Goal: Transaction & Acquisition: Register for event/course

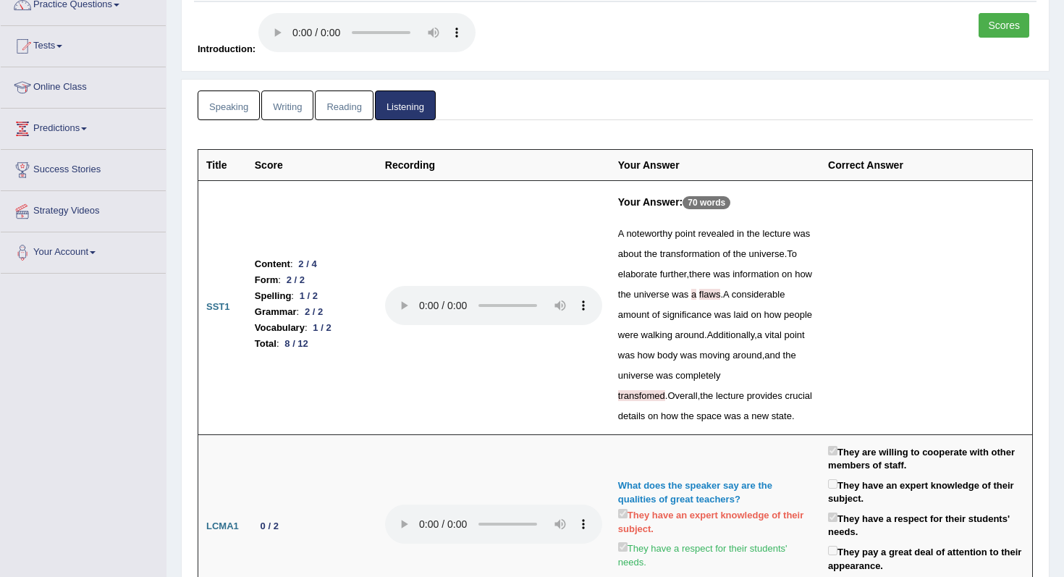
scroll to position [126, 0]
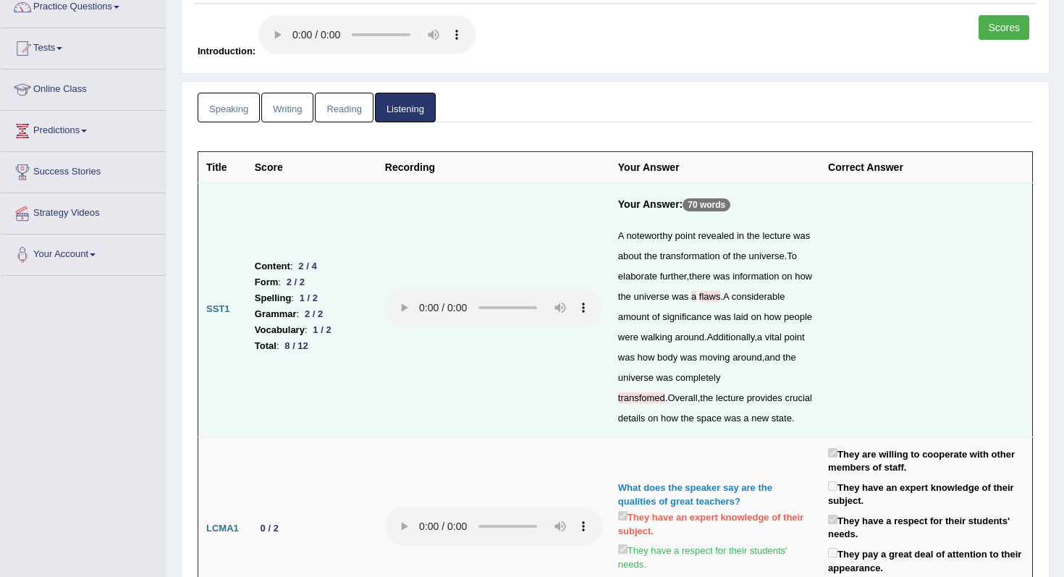
click at [665, 392] on span "transfomed" at bounding box center [641, 397] width 47 height 11
click at [851, 302] on td at bounding box center [926, 309] width 212 height 254
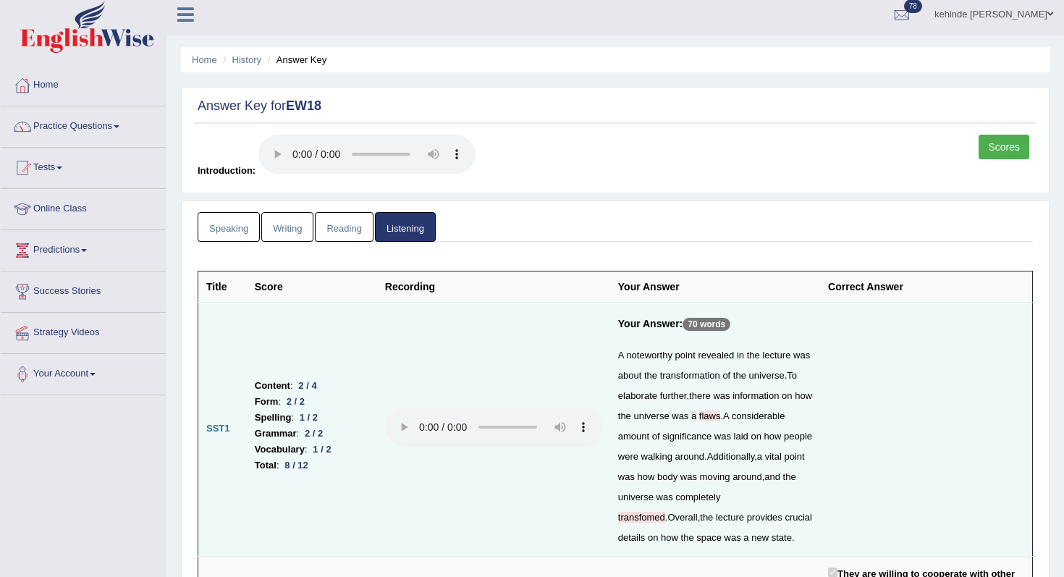
scroll to position [0, 0]
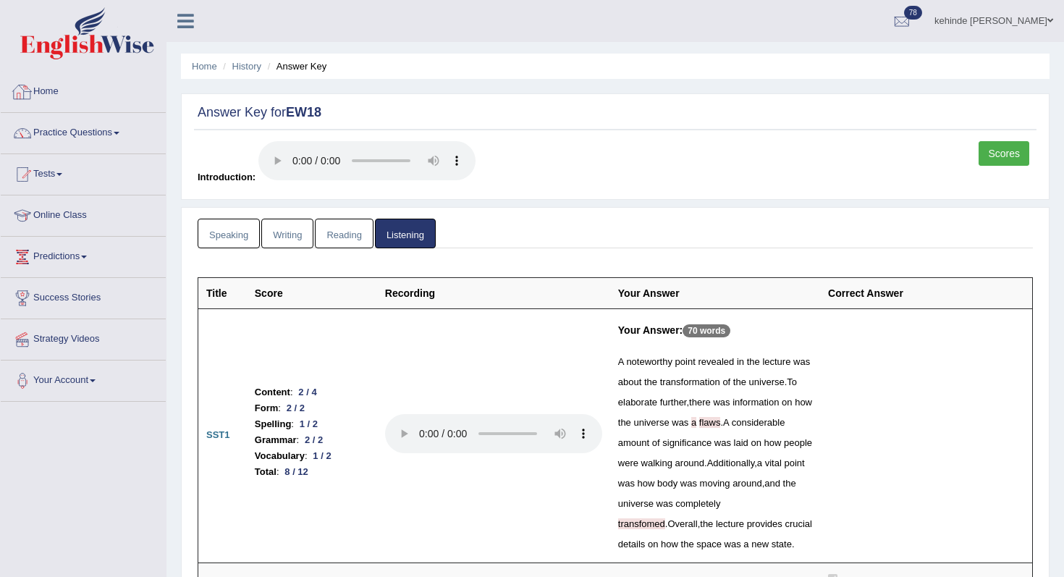
click at [54, 101] on link "Home" at bounding box center [83, 90] width 165 height 36
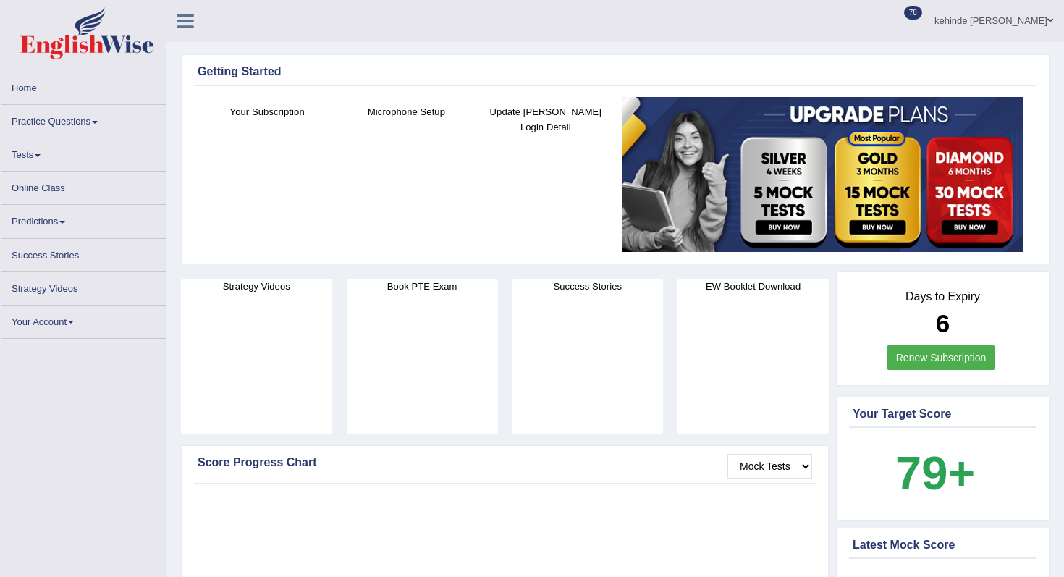
click at [30, 160] on link "Tests" at bounding box center [83, 152] width 165 height 28
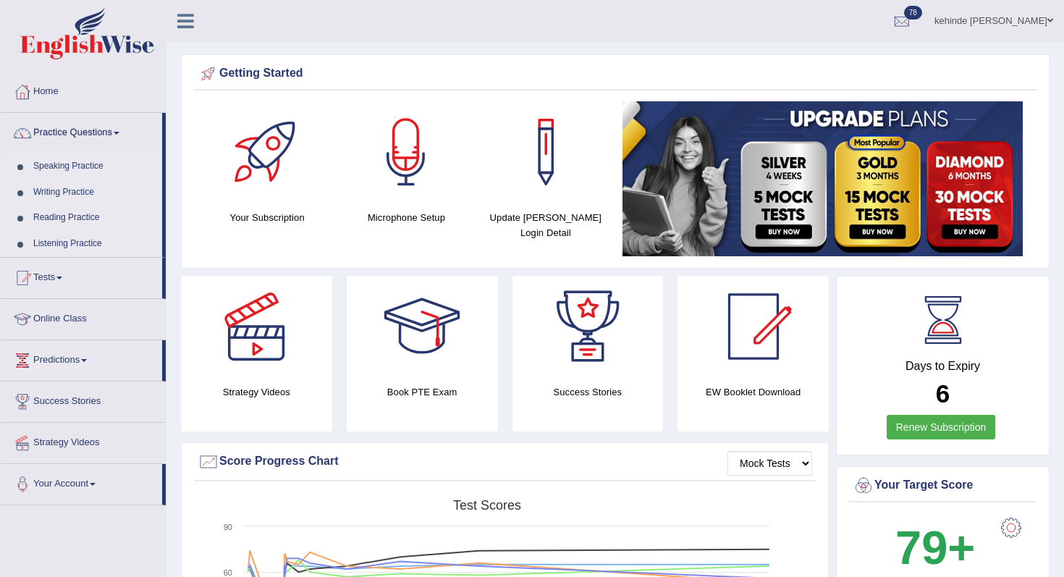
click at [50, 277] on link "Tests" at bounding box center [81, 276] width 161 height 36
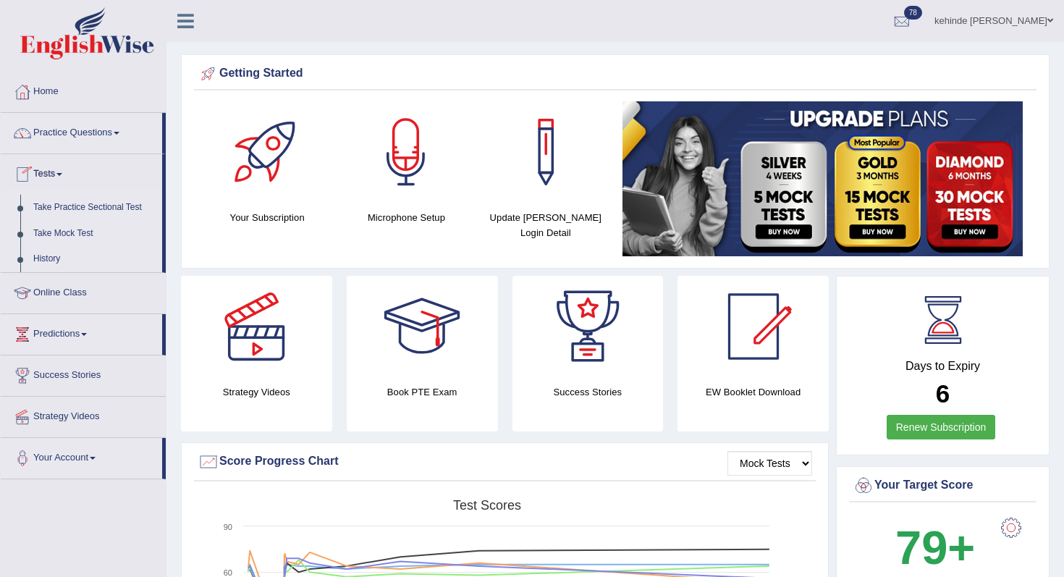
click at [73, 182] on link "Tests" at bounding box center [81, 172] width 161 height 36
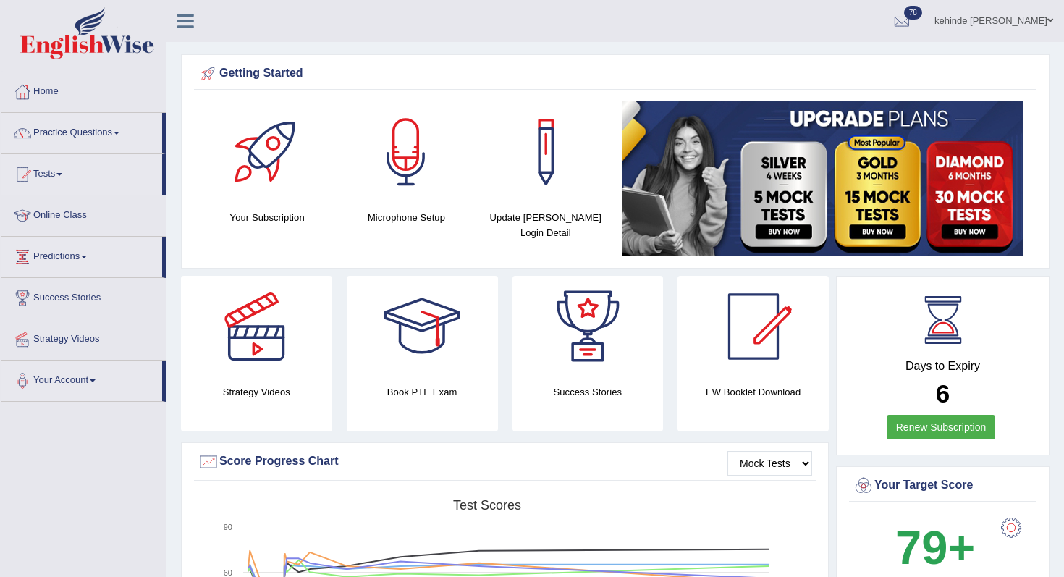
click at [46, 177] on link "Tests" at bounding box center [81, 172] width 161 height 36
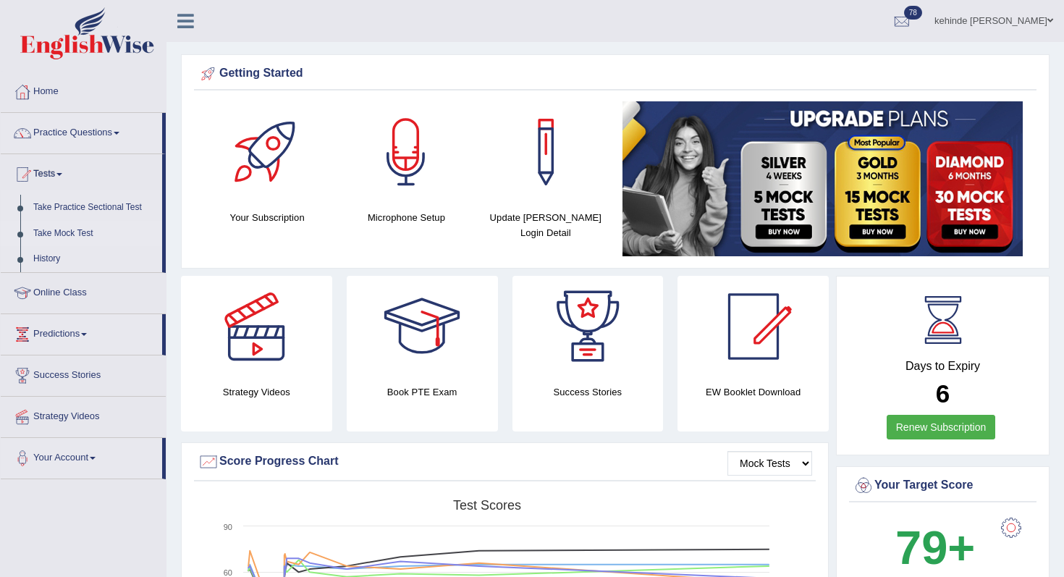
click at [45, 237] on link "Take Mock Test" at bounding box center [94, 234] width 135 height 26
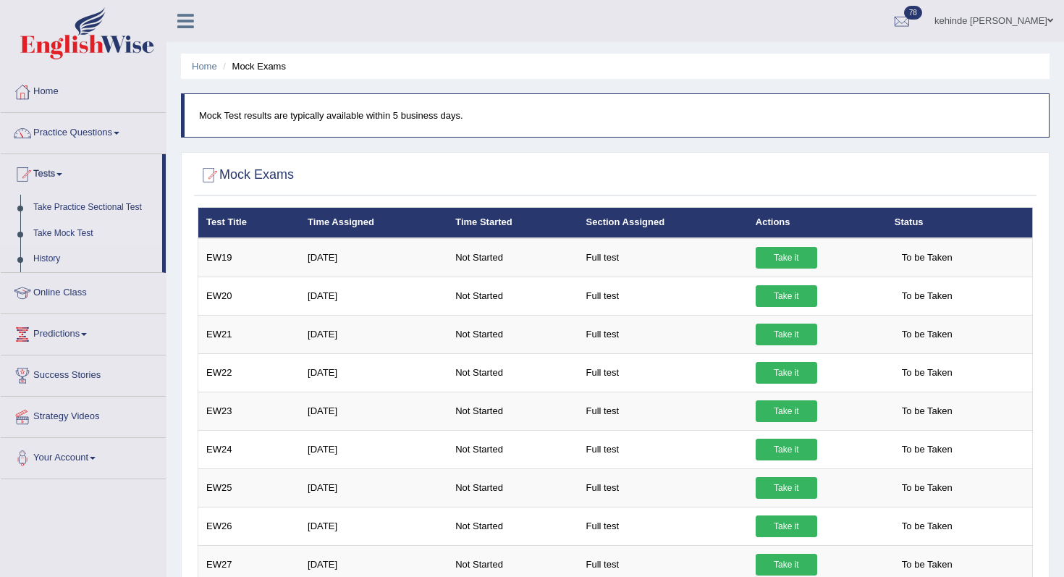
click at [1060, 228] on div "Home Mock Exams Mock Test results are typically available within 5 business day…" at bounding box center [616, 464] width 898 height 929
click at [64, 142] on link "Practice Questions" at bounding box center [83, 131] width 165 height 36
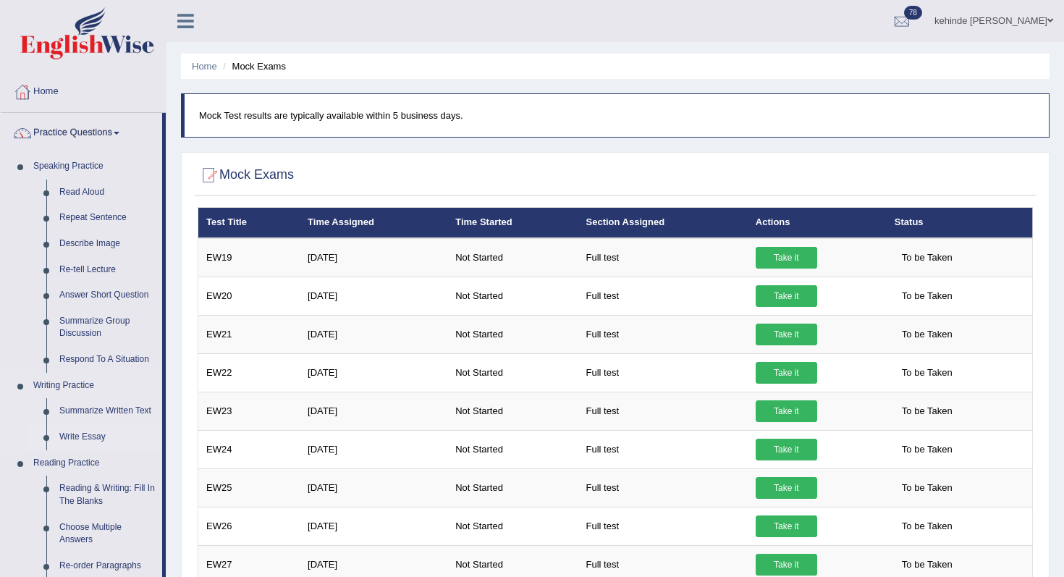
click at [88, 439] on link "Write Essay" at bounding box center [107, 437] width 109 height 26
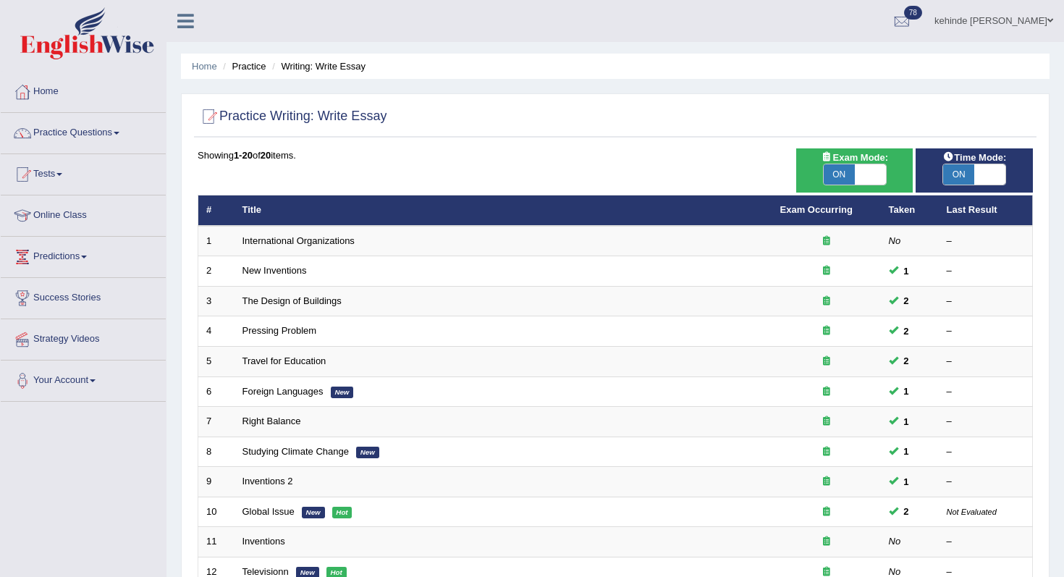
click at [1047, 347] on div "Practice Writing: Write Essay Time Mode: ON OFF Exam Mode: ON OFF Showing 1-20 …" at bounding box center [615, 474] width 869 height 762
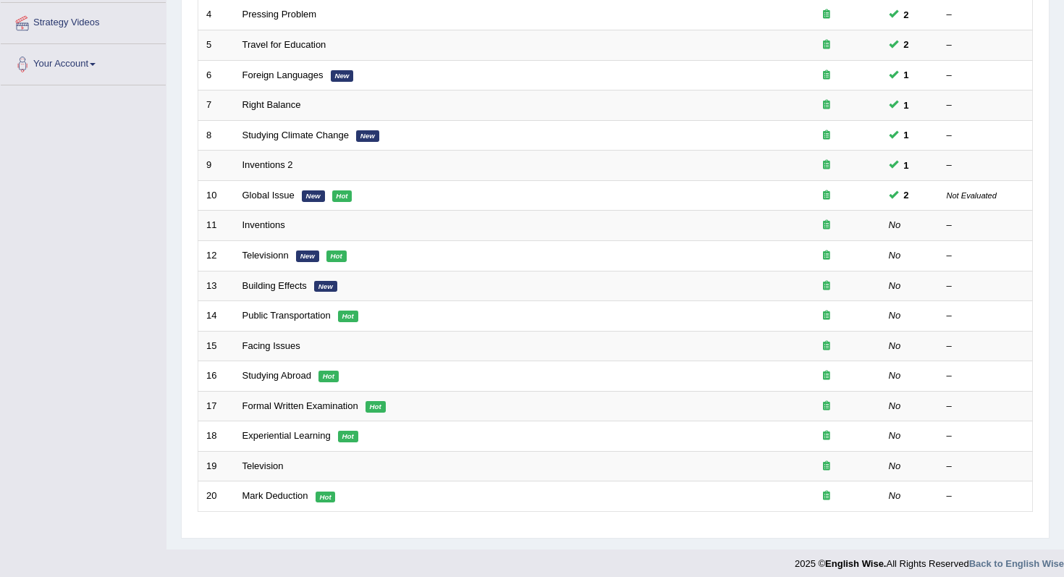
scroll to position [319, 0]
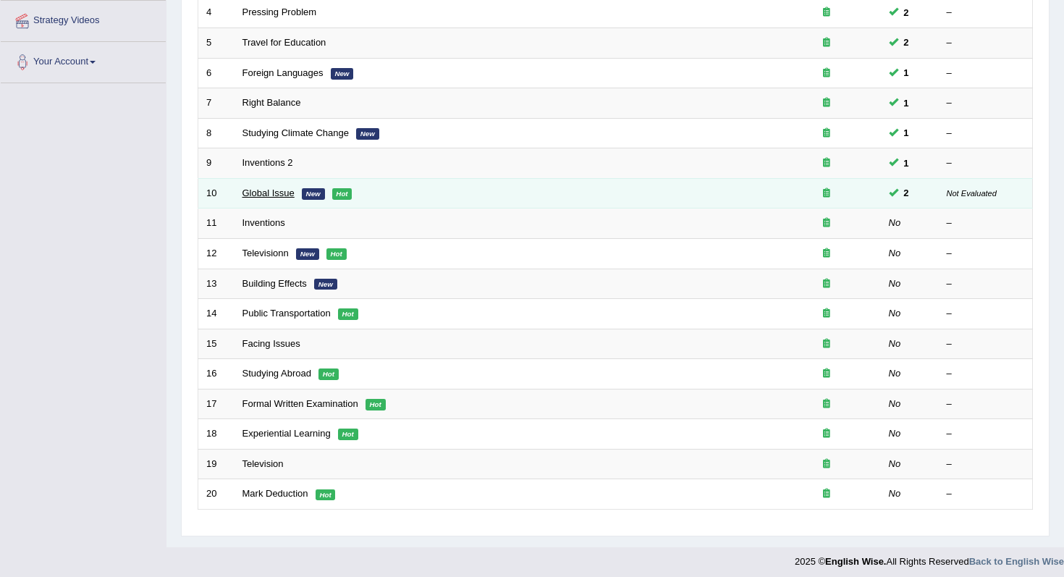
click at [272, 195] on link "Global Issue" at bounding box center [269, 192] width 52 height 11
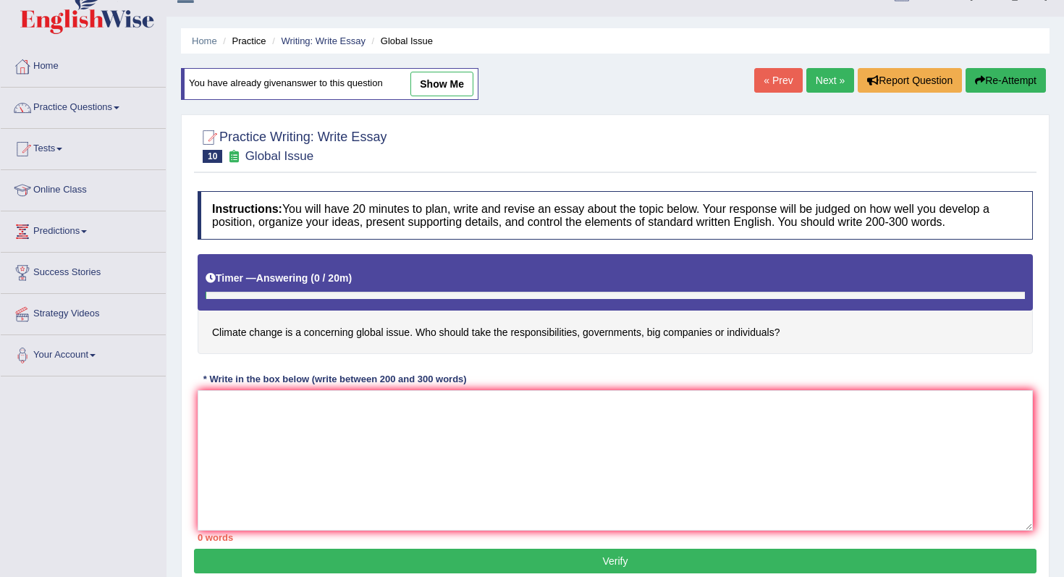
scroll to position [29, 0]
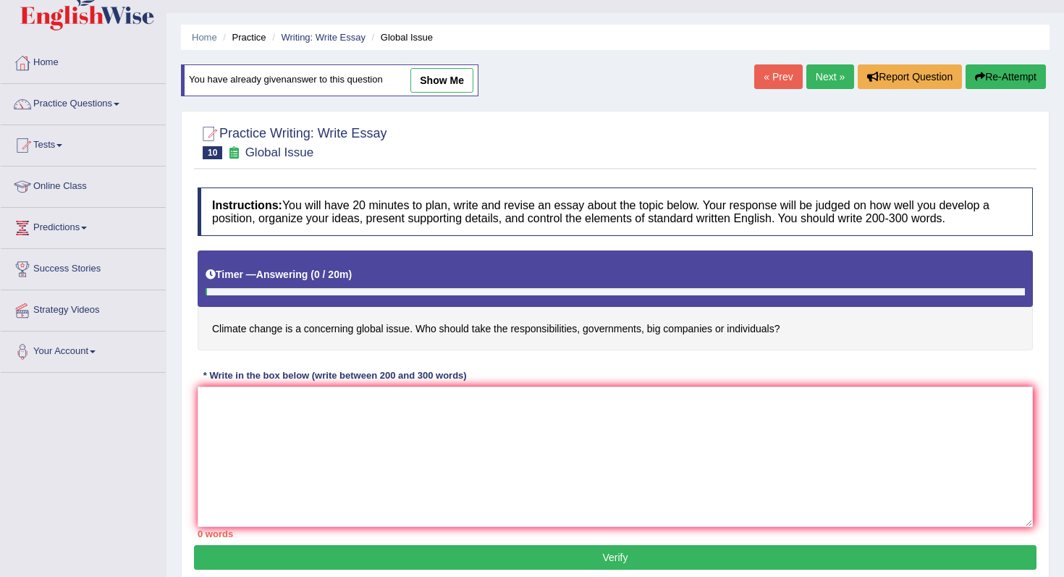
click at [445, 75] on link "show me" at bounding box center [441, 80] width 63 height 25
type textarea "The increasing influence of climate change as a global issue on our lives has i…"
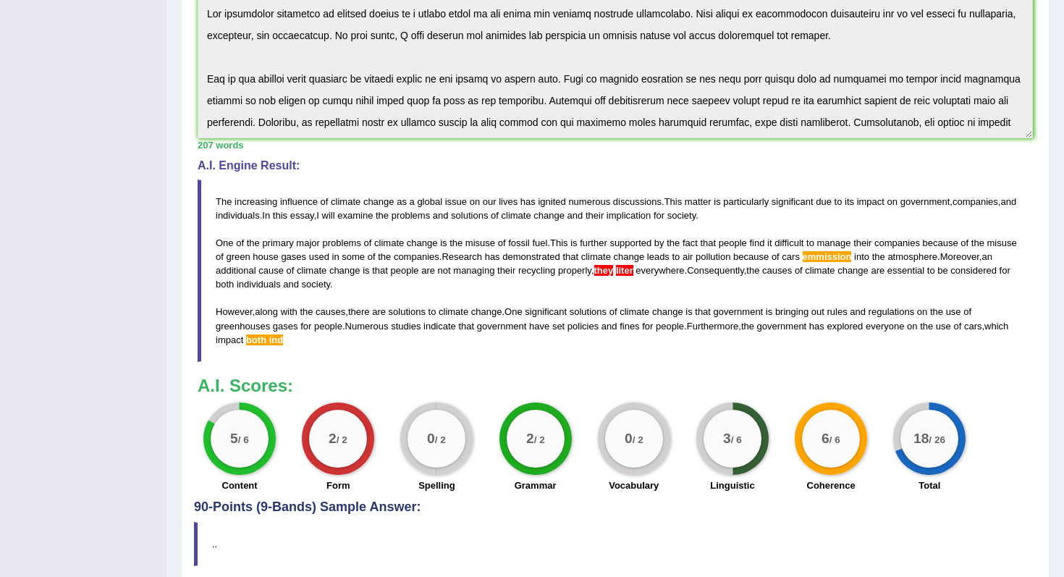
scroll to position [405, 0]
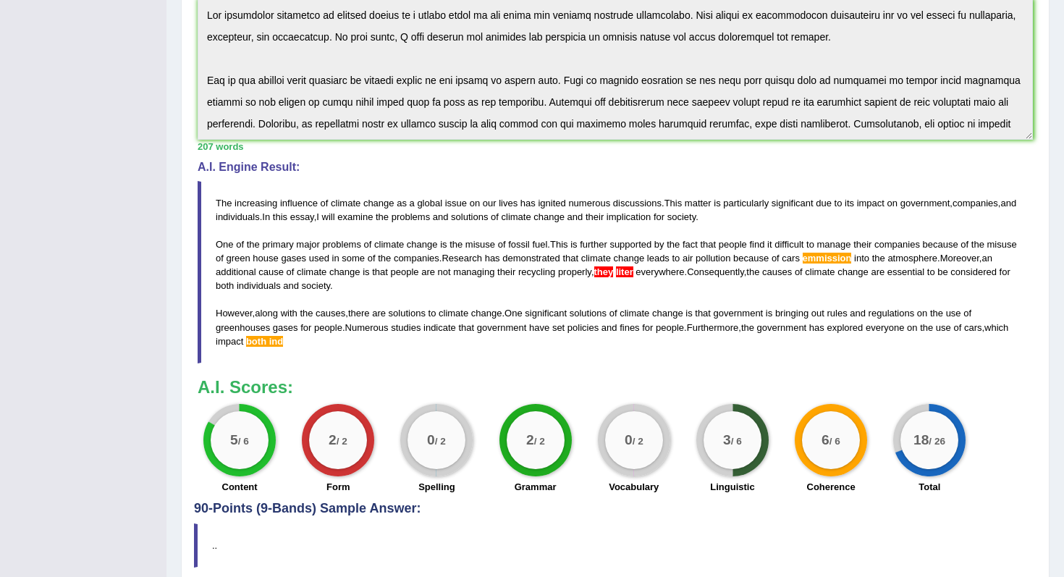
click at [852, 260] on span "emmission" at bounding box center [827, 258] width 49 height 11
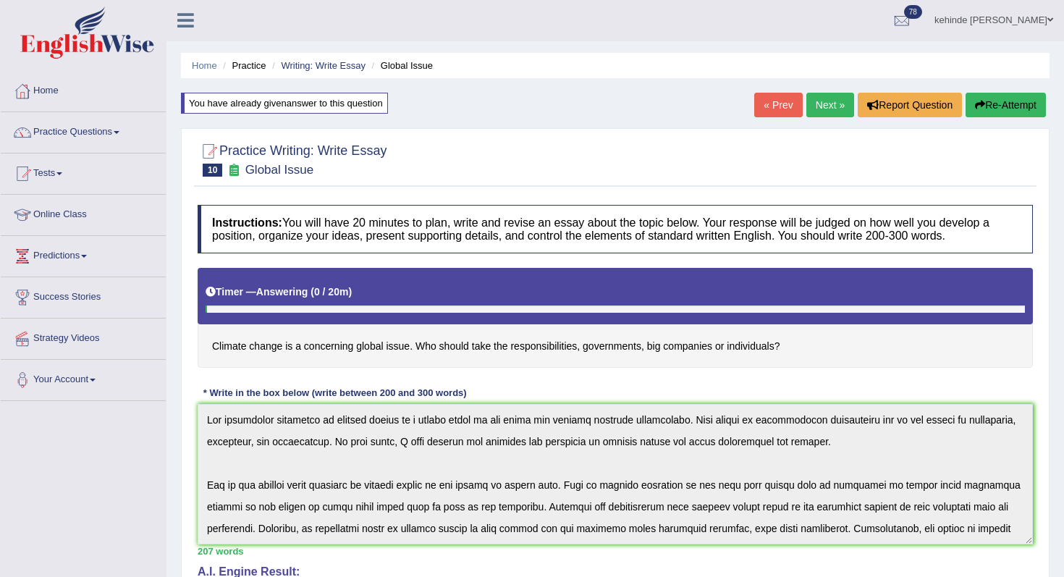
scroll to position [0, 0]
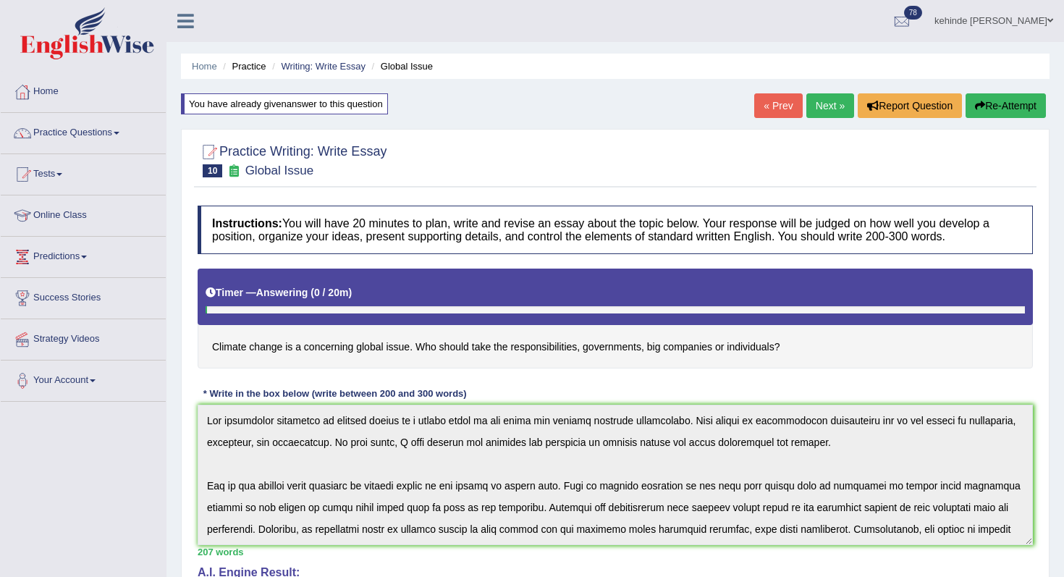
click at [397, 64] on li "Global Issue" at bounding box center [400, 66] width 65 height 14
click at [312, 71] on link "Writing: Write Essay" at bounding box center [323, 66] width 85 height 11
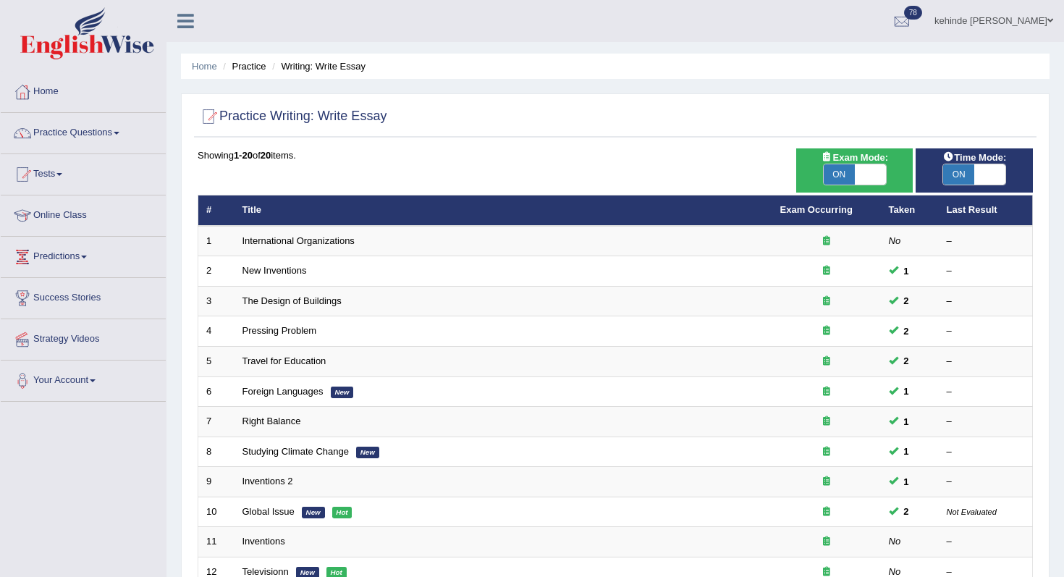
click at [841, 172] on span "ON" at bounding box center [839, 174] width 31 height 20
checkbox input "false"
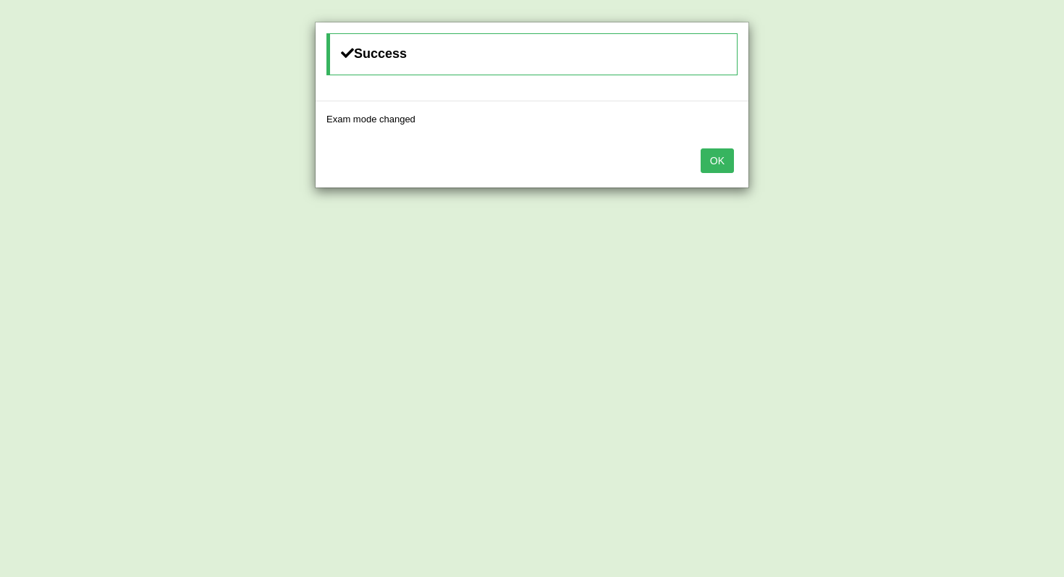
click at [721, 161] on button "OK" at bounding box center [717, 160] width 33 height 25
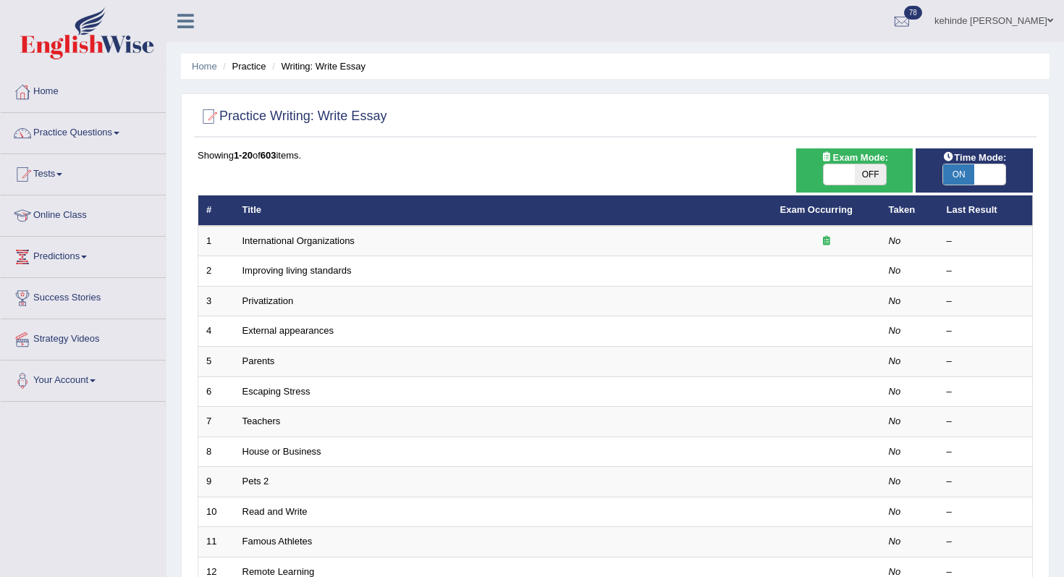
click at [961, 176] on span "ON" at bounding box center [958, 174] width 31 height 20
checkbox input "false"
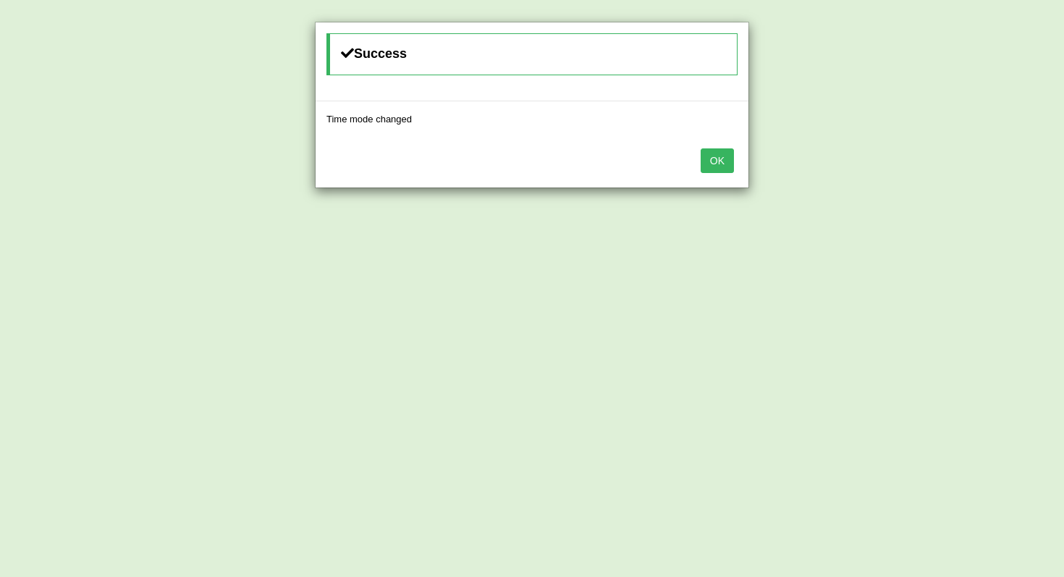
click at [716, 158] on button "OK" at bounding box center [717, 160] width 33 height 25
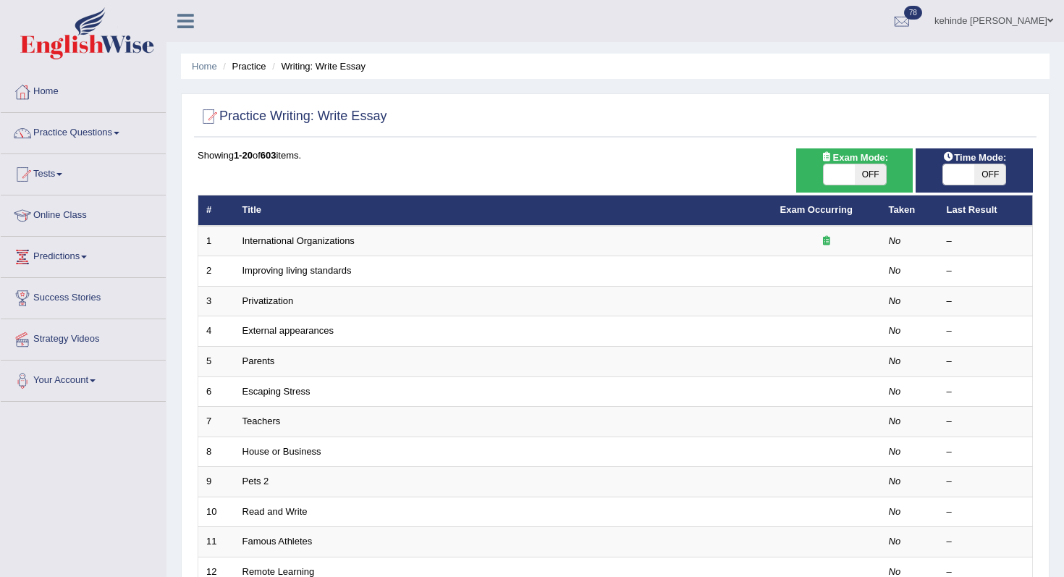
click at [1059, 369] on div "Home Practice Writing: Write Essay Practice Writing: Write Essay Time Mode: ON …" at bounding box center [616, 461] width 898 height 922
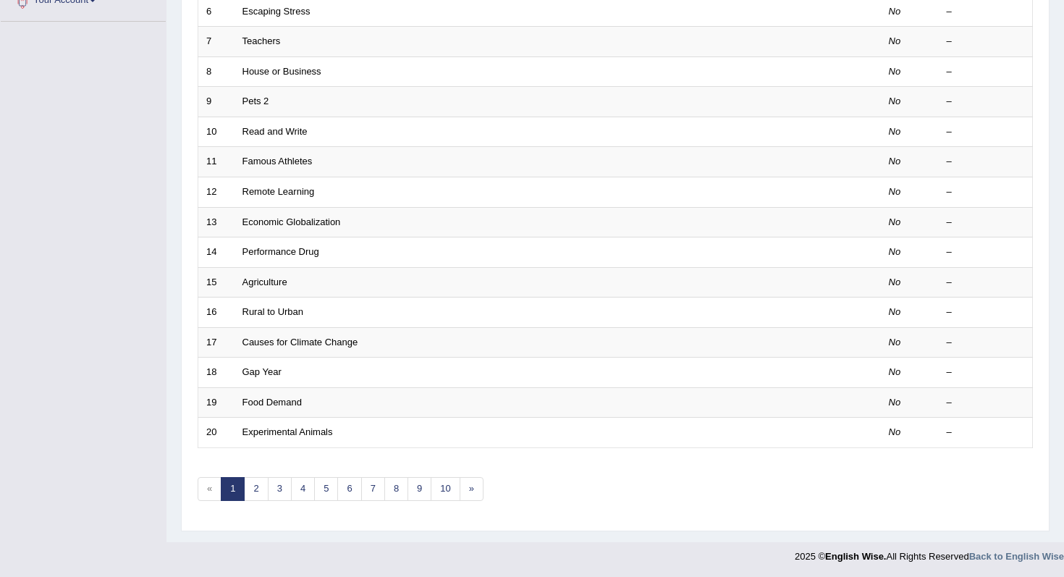
scroll to position [382, 0]
click at [251, 491] on link "2" at bounding box center [256, 488] width 24 height 24
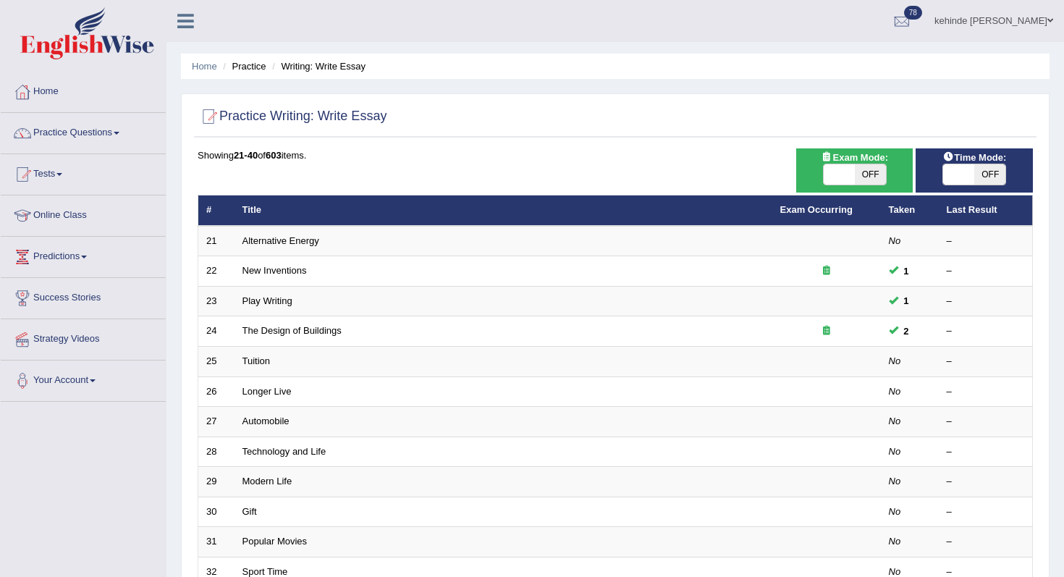
click at [1051, 247] on div "Home Practice Writing: Write Essay Practice Writing: Write Essay Time Mode: ON …" at bounding box center [616, 461] width 898 height 922
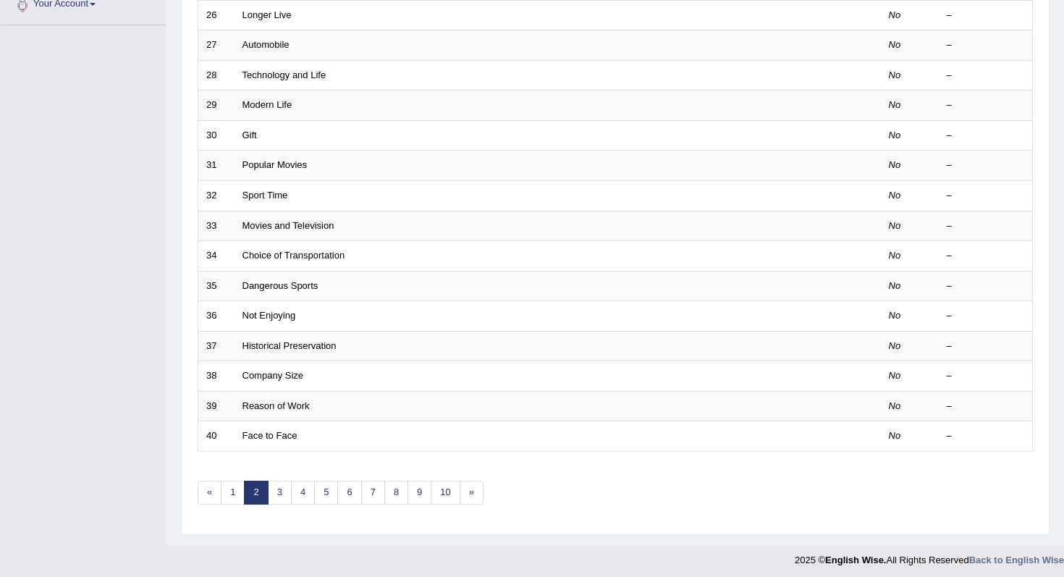
scroll to position [382, 0]
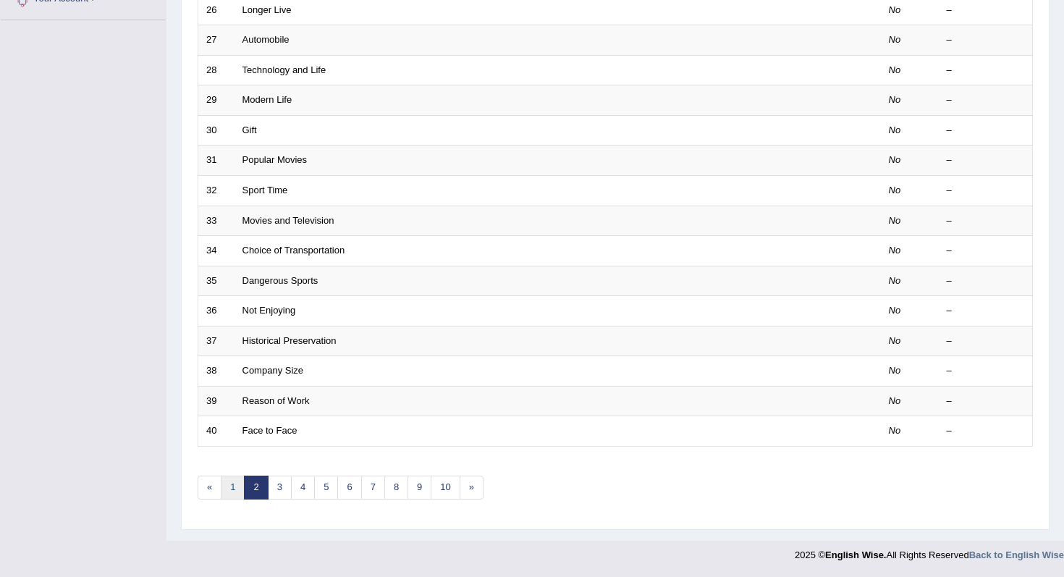
click at [229, 483] on link "1" at bounding box center [233, 488] width 24 height 24
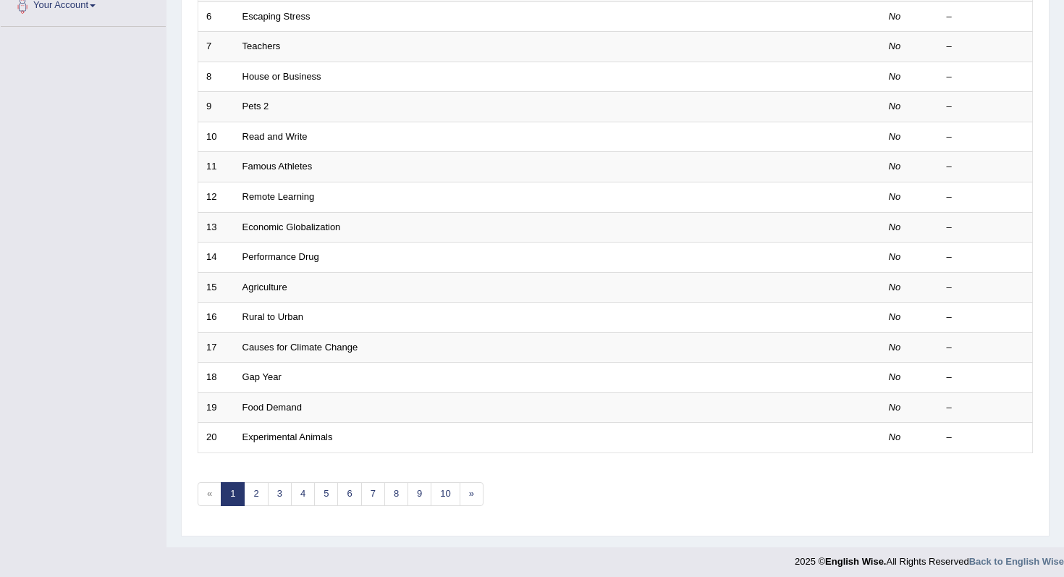
scroll to position [382, 0]
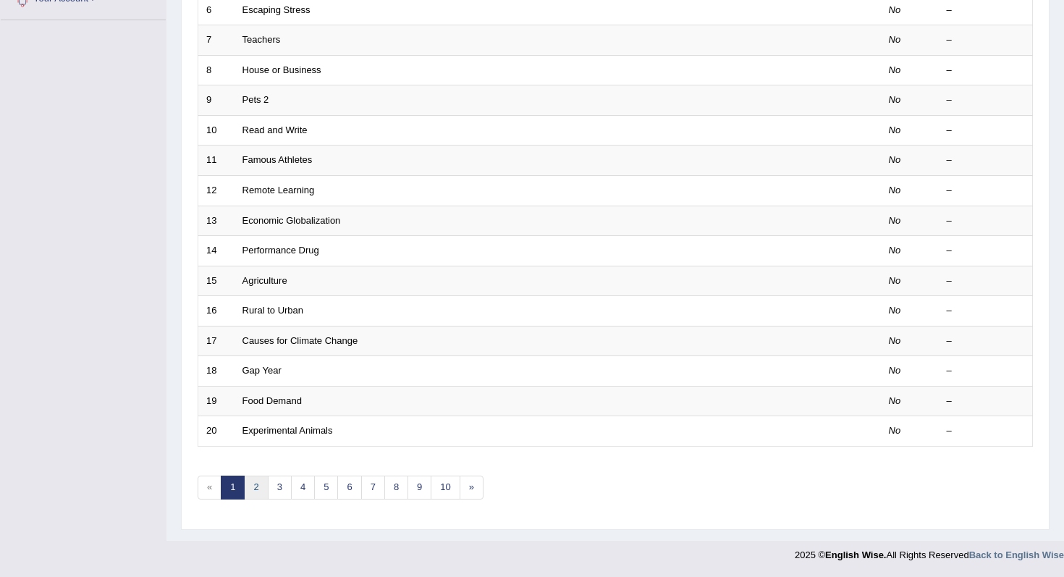
click at [258, 489] on link "2" at bounding box center [256, 488] width 24 height 24
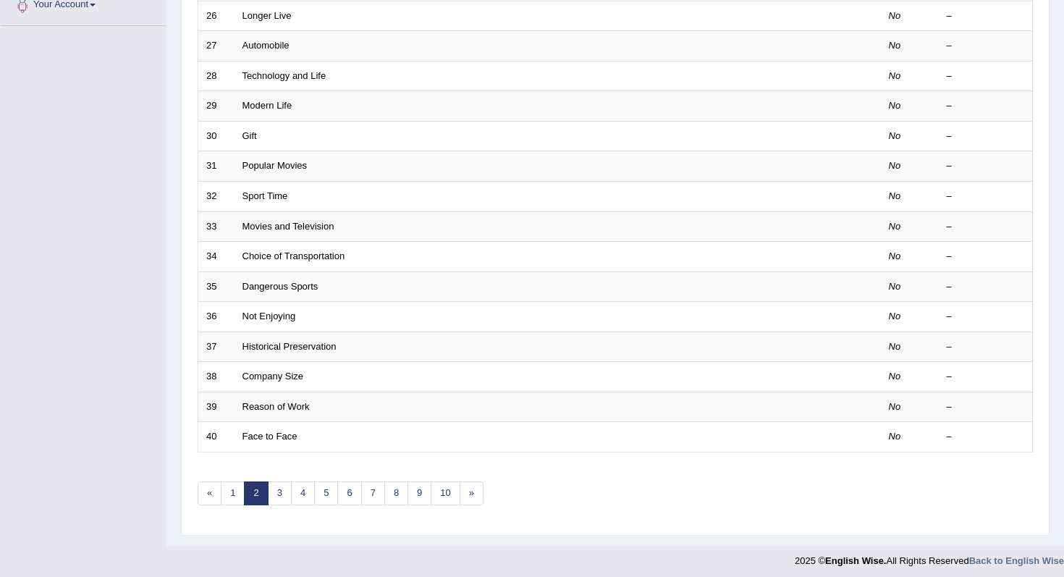
scroll to position [376, 0]
click at [278, 492] on link "3" at bounding box center [280, 493] width 24 height 24
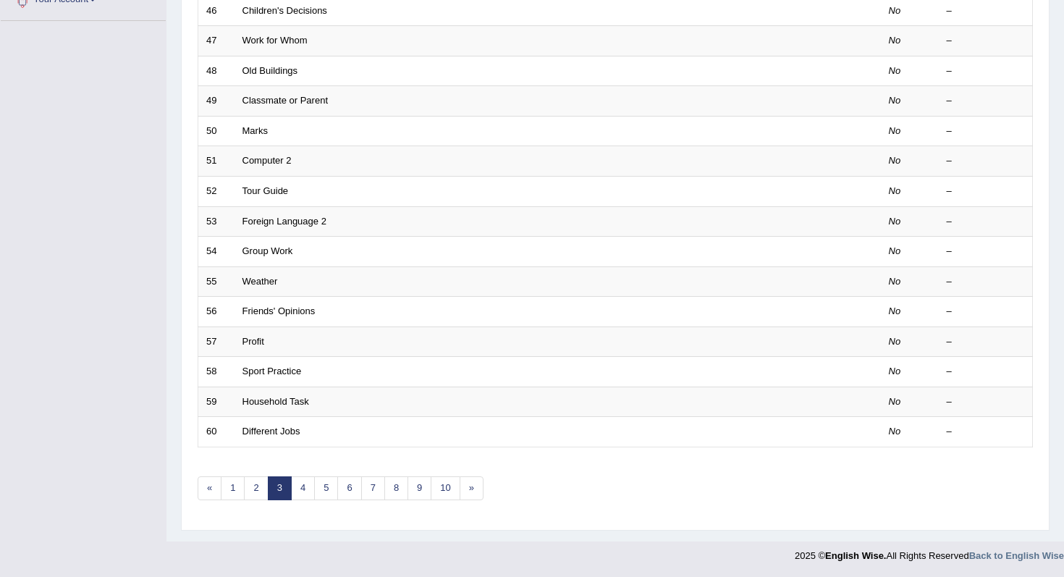
scroll to position [382, 0]
click at [251, 489] on link "2" at bounding box center [256, 488] width 24 height 24
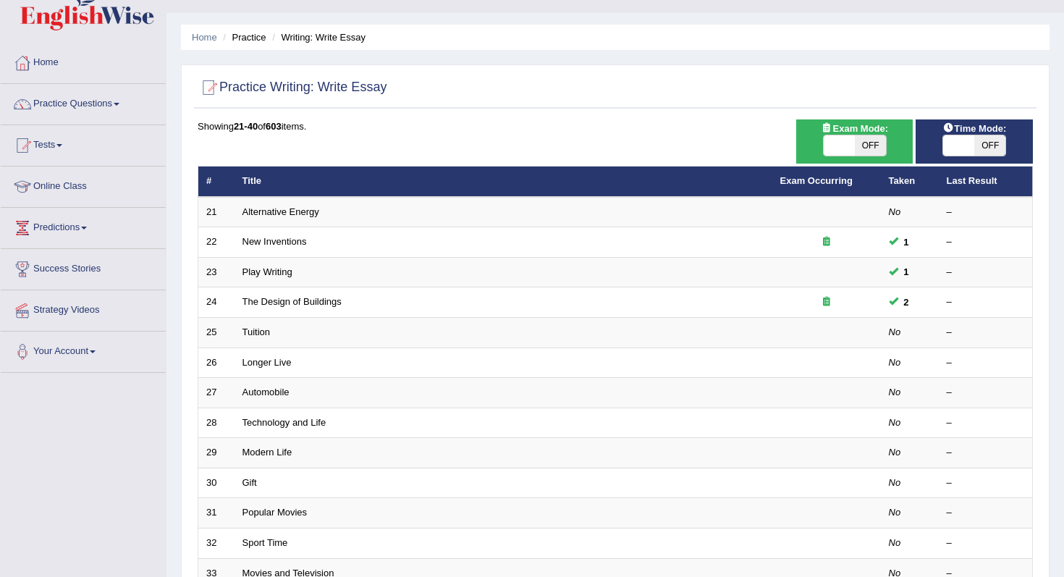
scroll to position [58, 0]
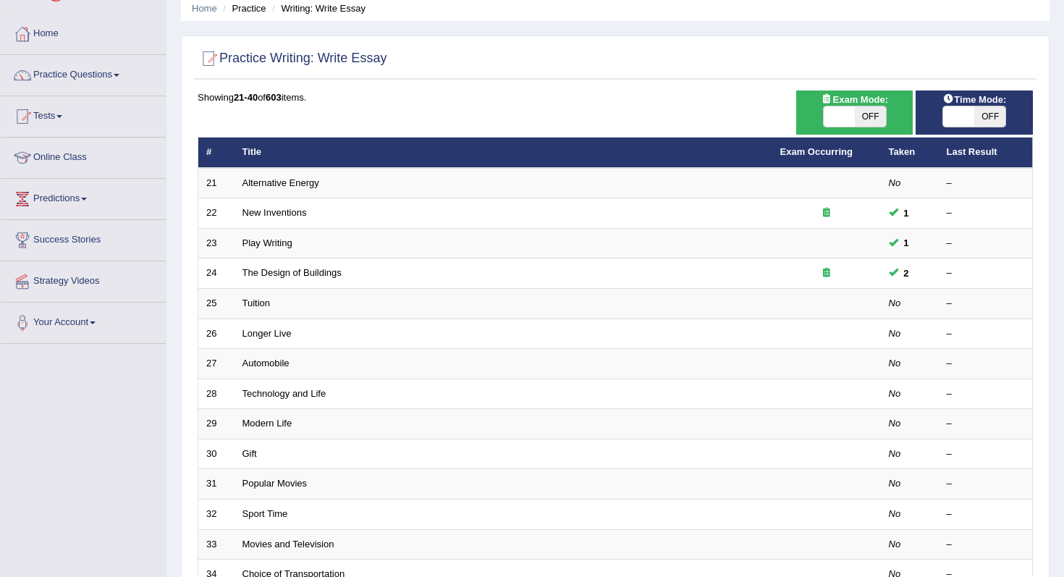
click at [1063, 299] on div "Home Practice Writing: Write Essay Practice Writing: Write Essay Time Mode: ON …" at bounding box center [616, 403] width 898 height 922
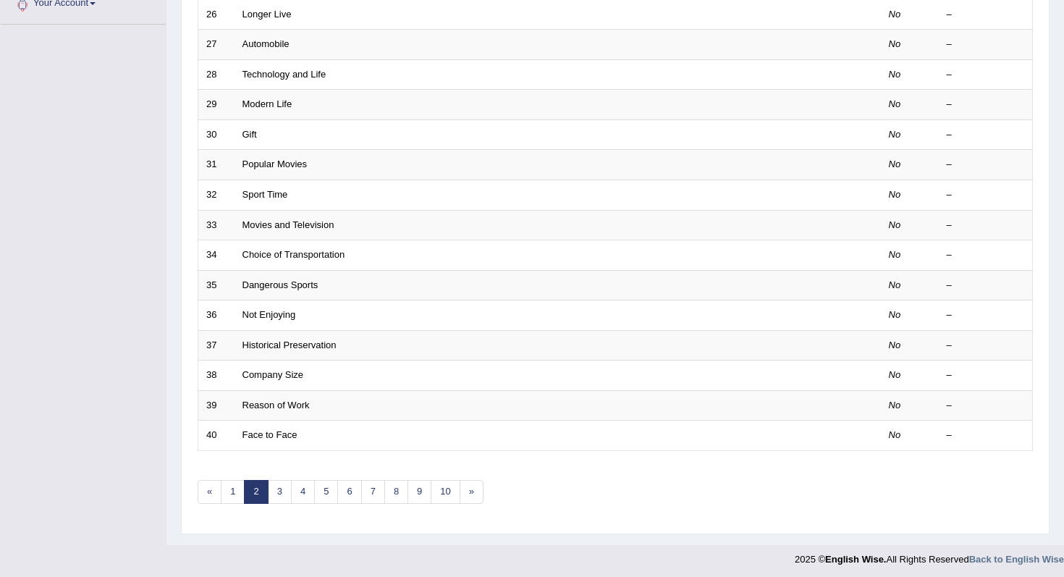
scroll to position [382, 0]
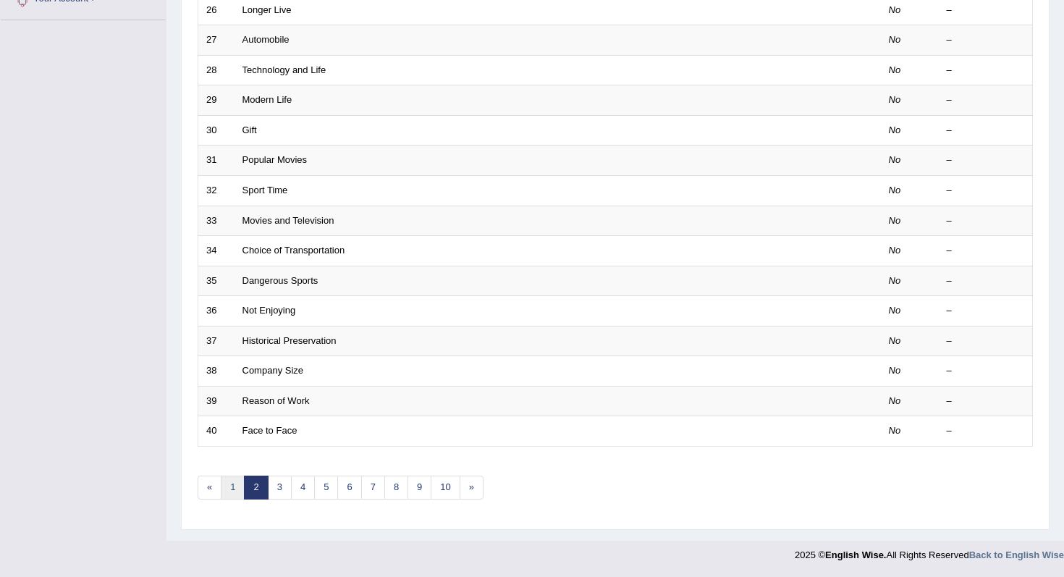
click at [231, 491] on link "1" at bounding box center [233, 488] width 24 height 24
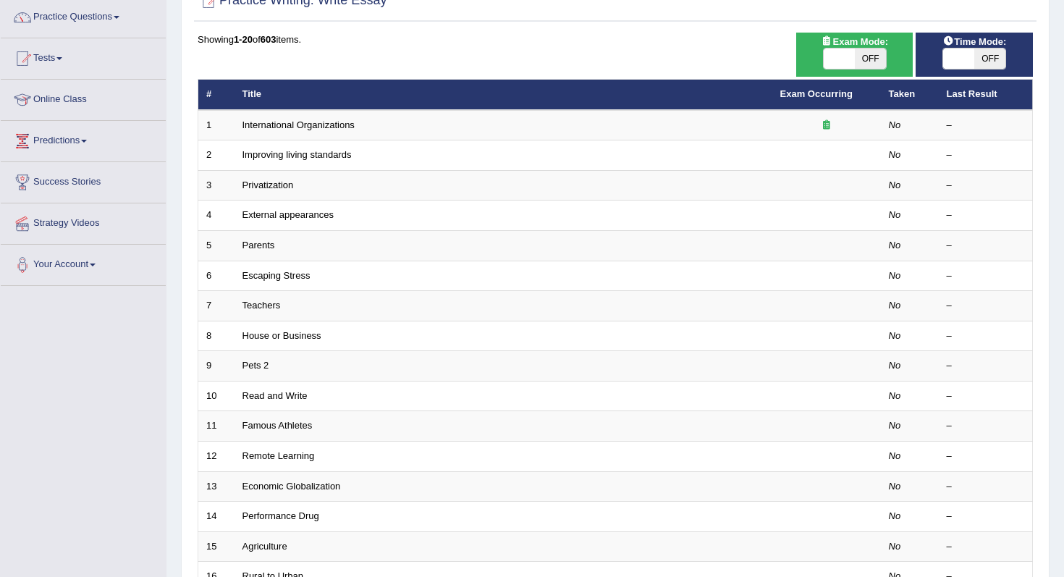
scroll to position [382, 0]
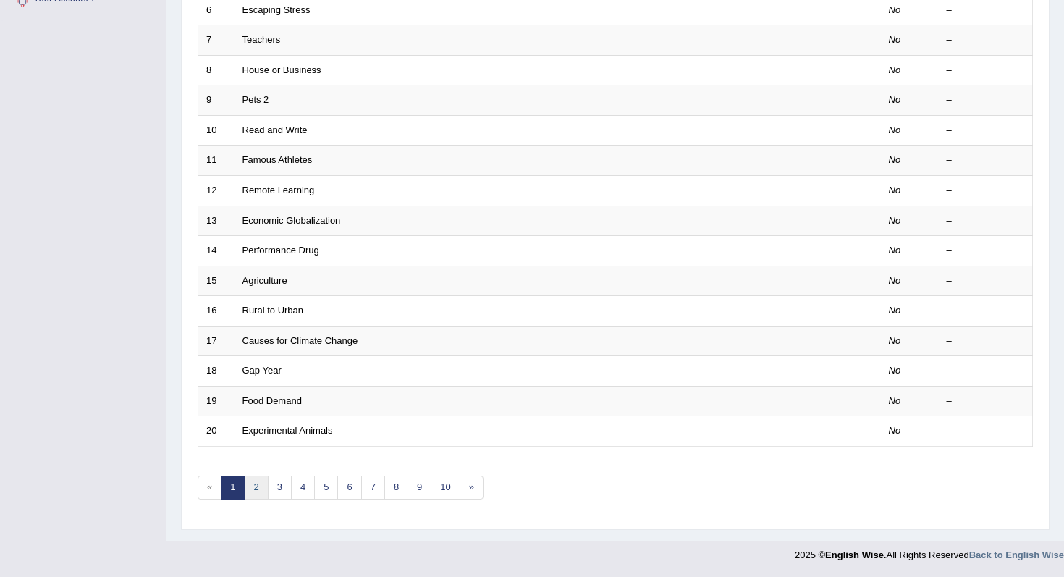
click at [251, 489] on link "2" at bounding box center [256, 488] width 24 height 24
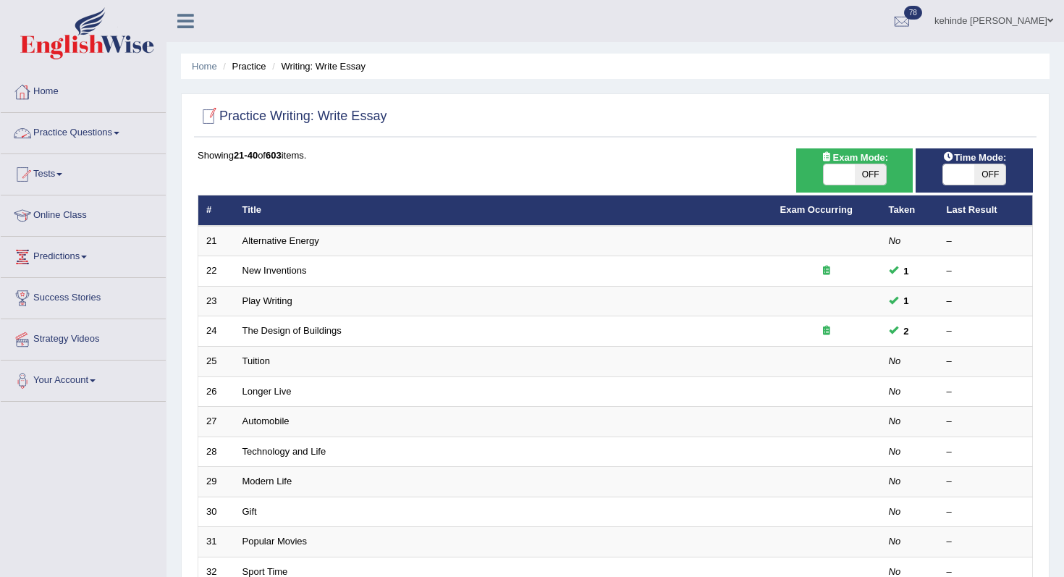
click at [53, 90] on link "Home" at bounding box center [83, 90] width 165 height 36
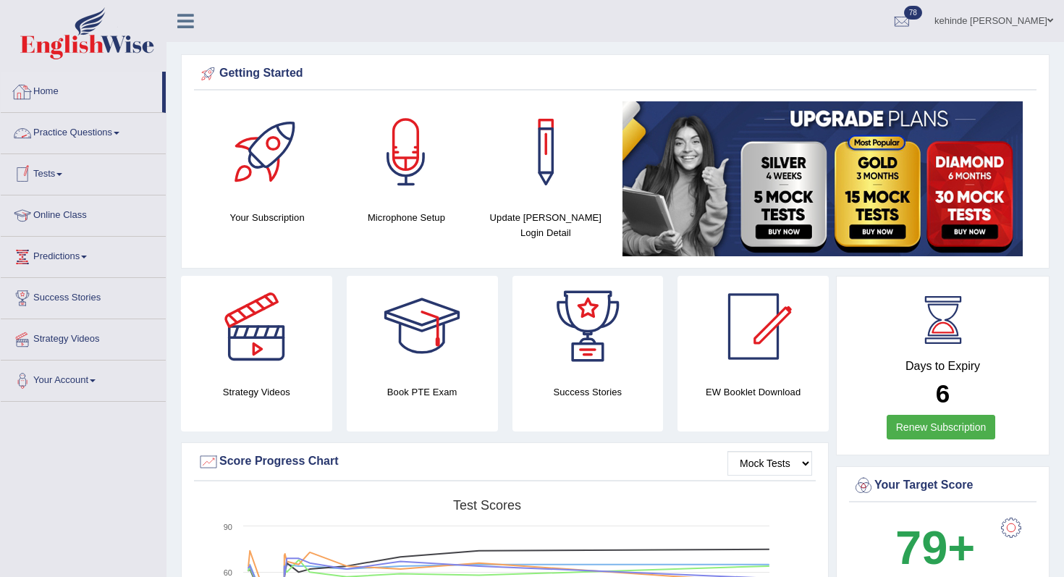
click at [98, 134] on link "Practice Questions" at bounding box center [83, 131] width 165 height 36
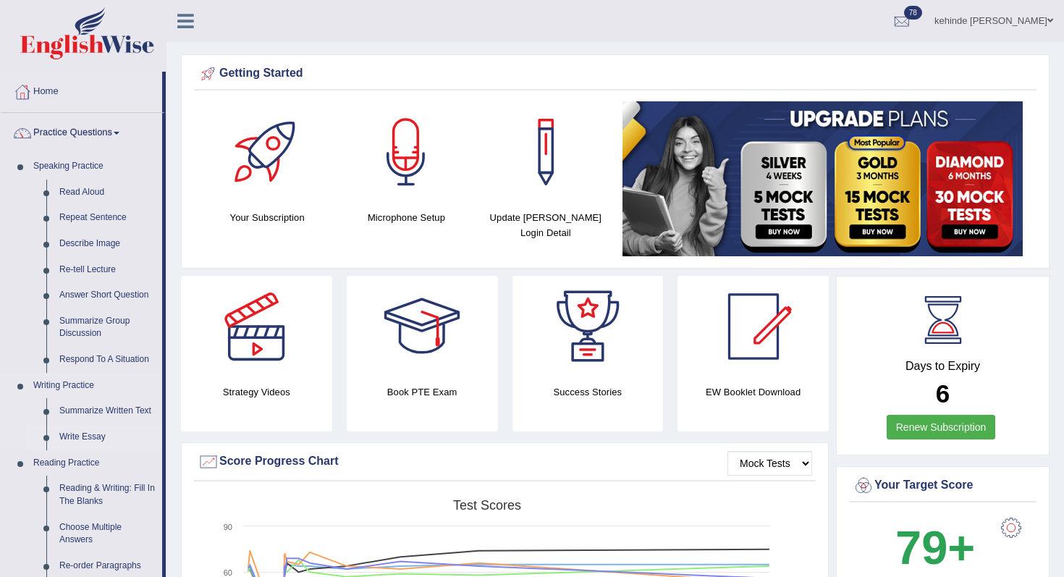
click at [83, 437] on link "Write Essay" at bounding box center [107, 437] width 109 height 26
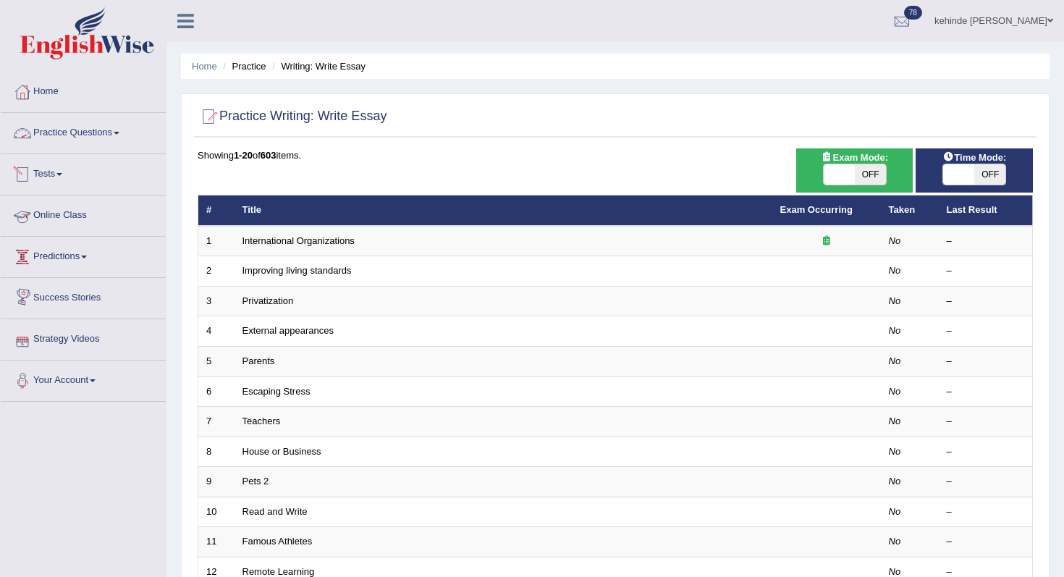
click at [55, 138] on link "Practice Questions" at bounding box center [83, 131] width 165 height 36
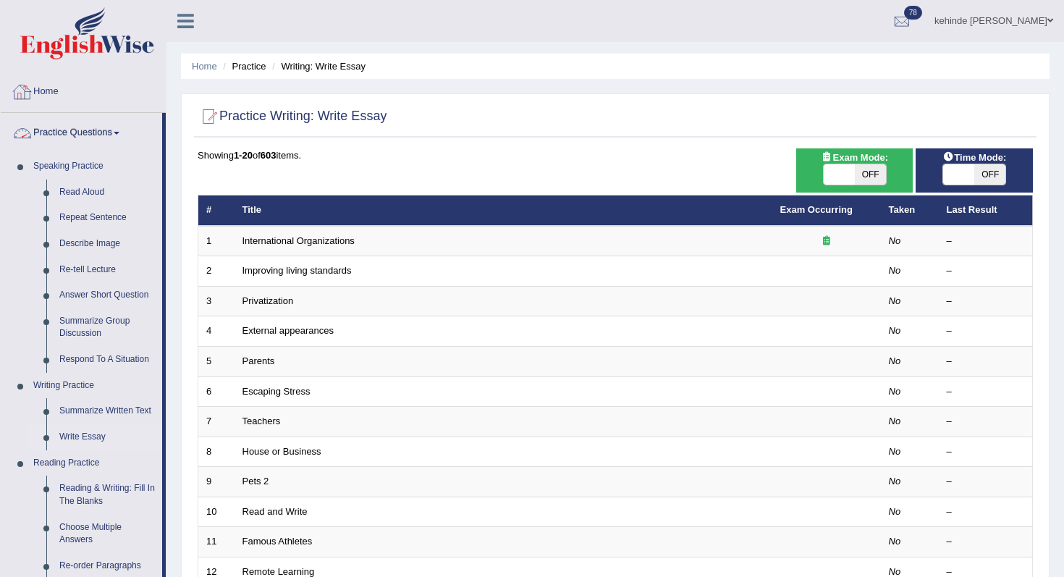
click at [58, 101] on link "Home" at bounding box center [83, 90] width 165 height 36
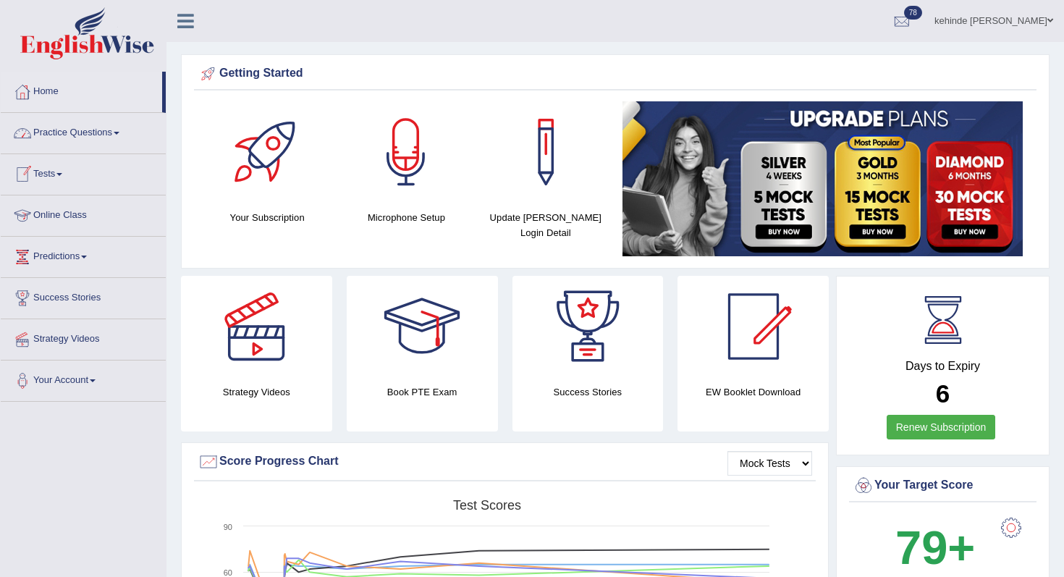
click at [62, 177] on link "Tests" at bounding box center [83, 172] width 165 height 36
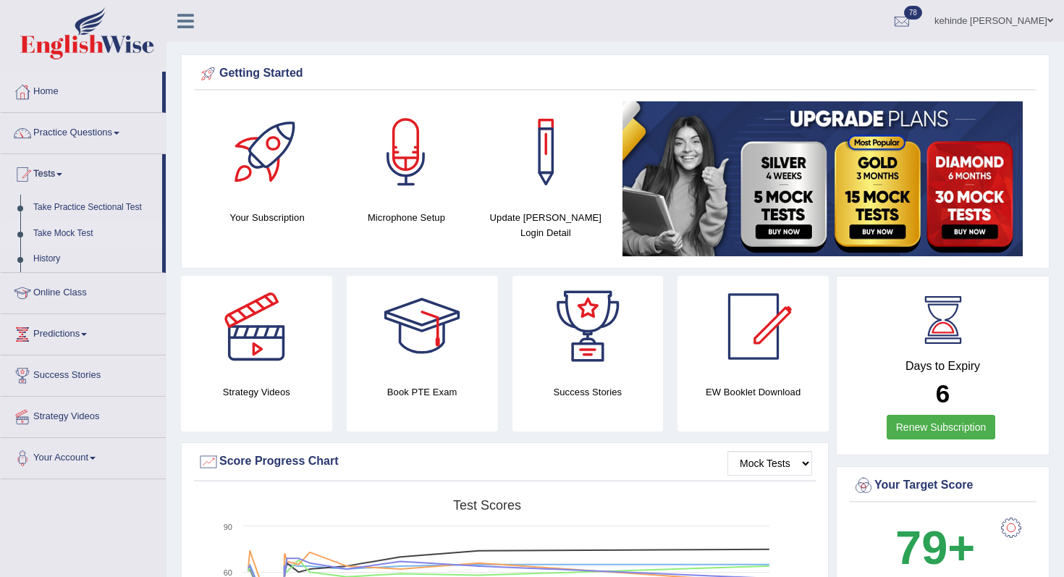
click at [54, 237] on link "Take Mock Test" at bounding box center [94, 234] width 135 height 26
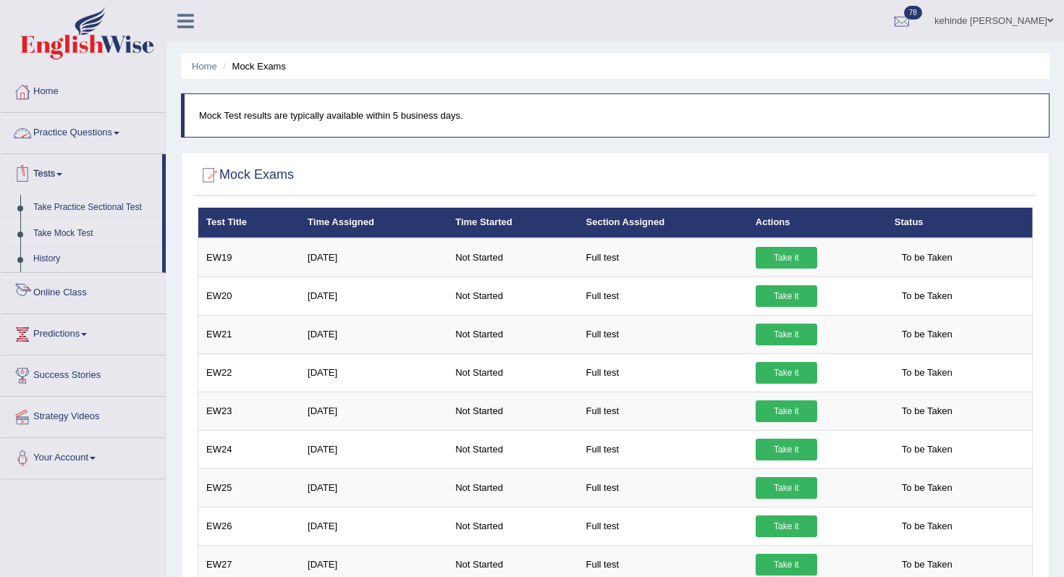
click at [57, 293] on link "Online Class" at bounding box center [83, 291] width 165 height 36
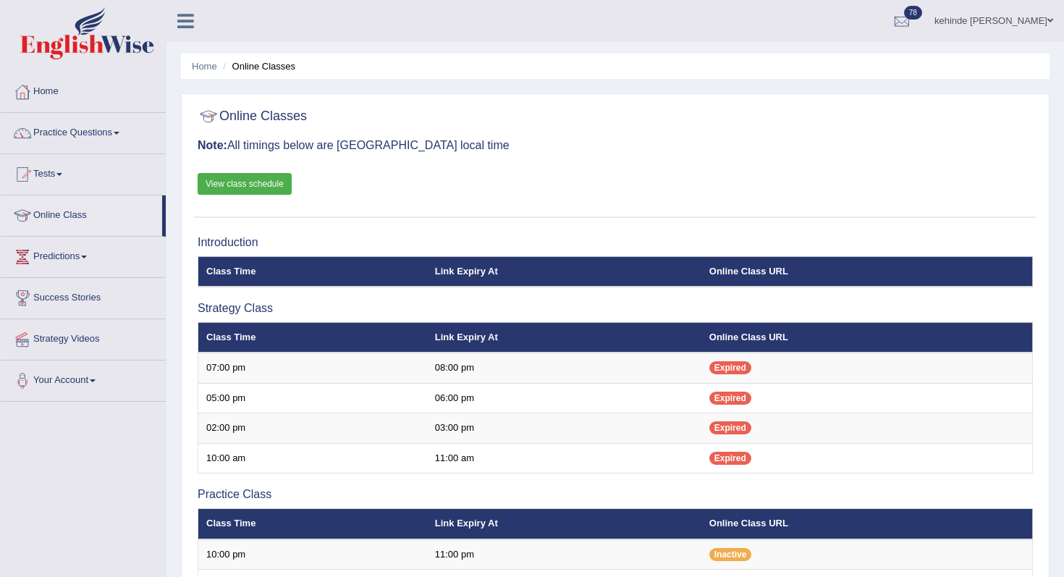
click at [1061, 366] on div "Home Online Classes Online Classes Note: All timings below are Melbourne local …" at bounding box center [616, 463] width 898 height 926
click at [52, 179] on link "Tests" at bounding box center [83, 172] width 165 height 36
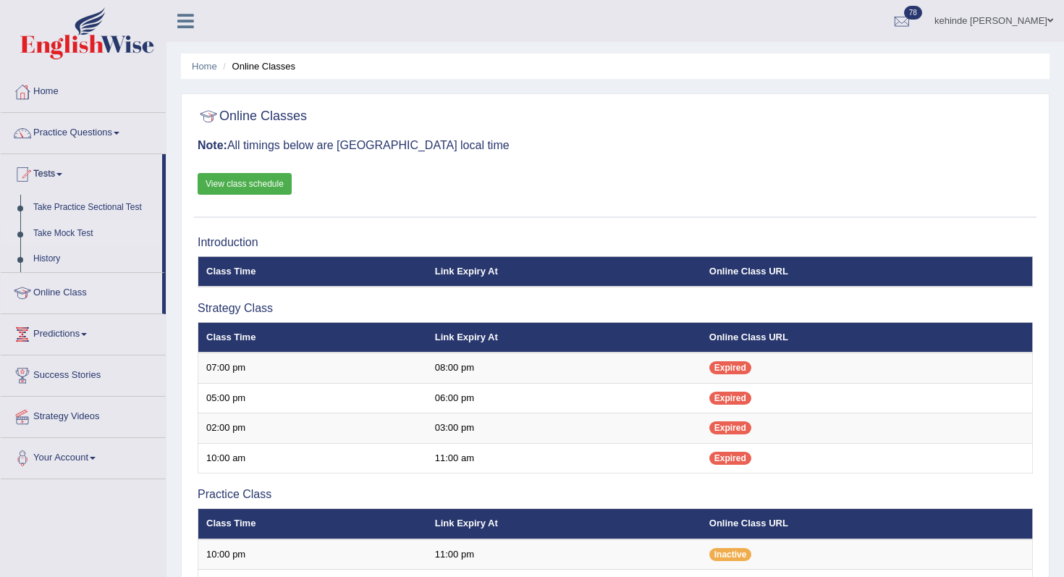
click at [60, 237] on link "Take Mock Test" at bounding box center [94, 234] width 135 height 26
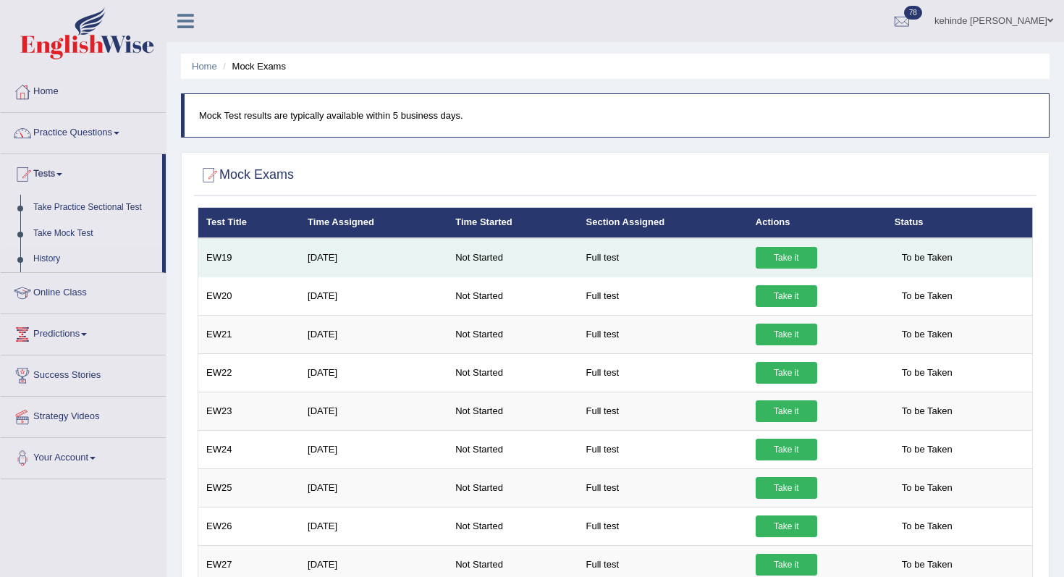
click at [790, 254] on link "Take it" at bounding box center [787, 258] width 62 height 22
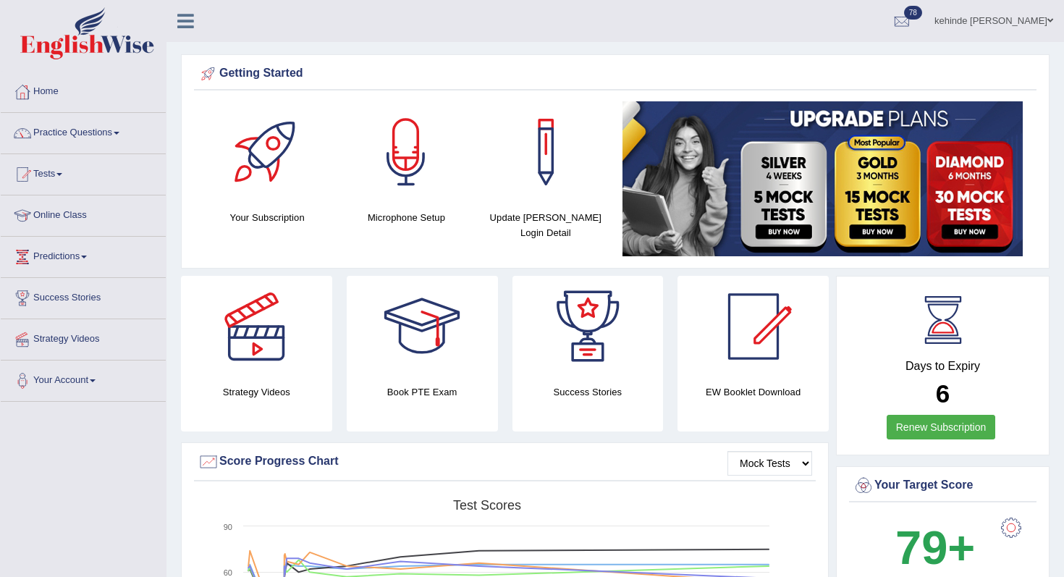
click at [72, 130] on link "Practice Questions" at bounding box center [83, 131] width 165 height 36
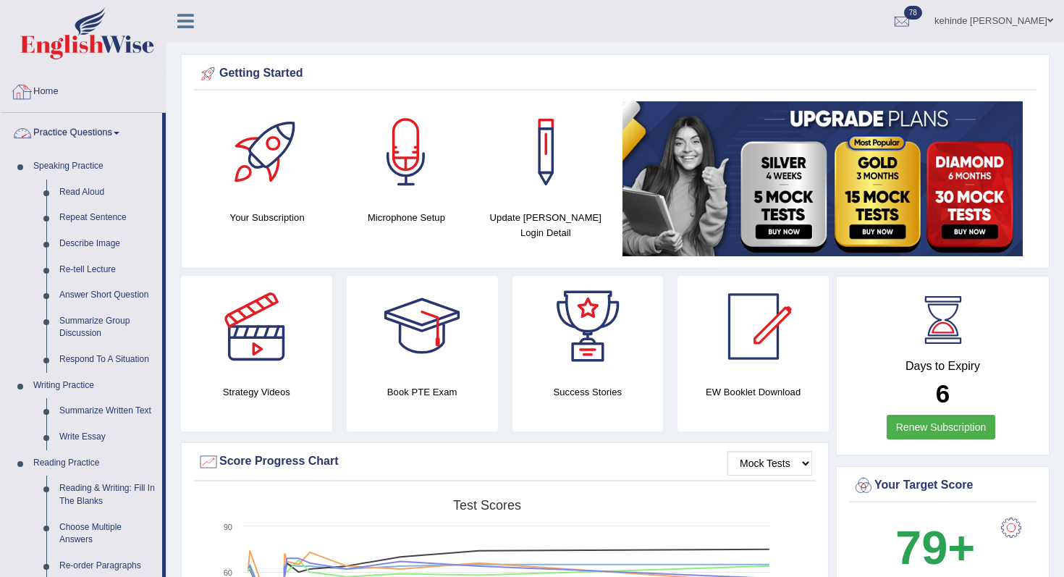
click at [58, 93] on link "Home" at bounding box center [83, 90] width 165 height 36
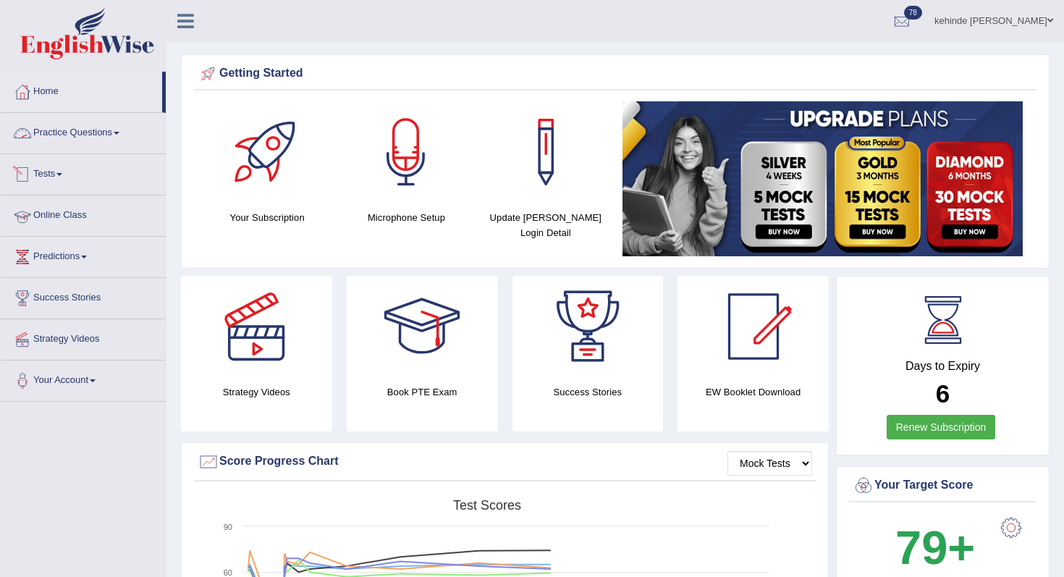
click at [59, 221] on link "Online Class" at bounding box center [83, 213] width 165 height 36
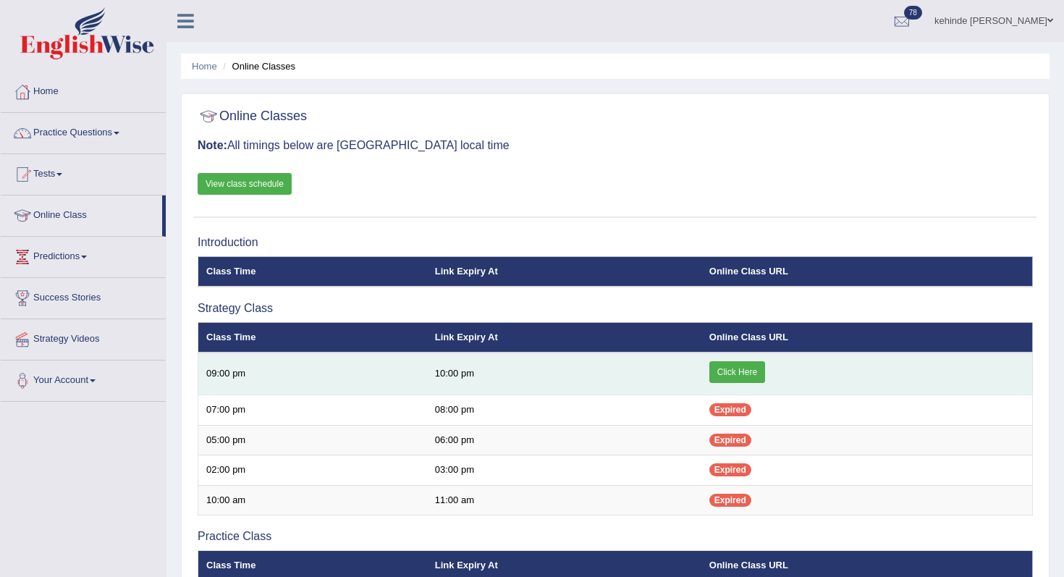
click at [725, 368] on link "Click Here" at bounding box center [737, 372] width 56 height 22
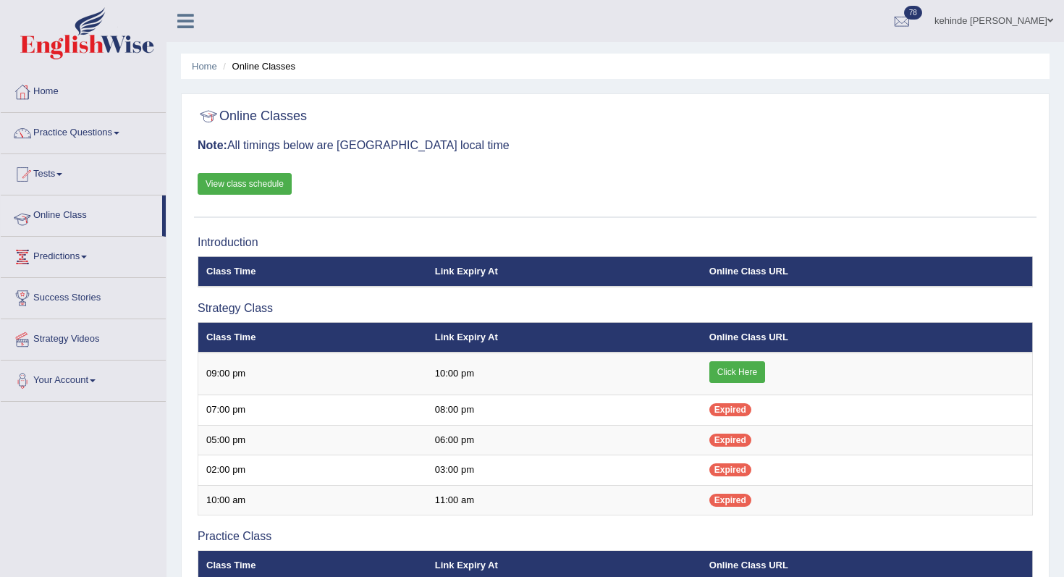
click at [51, 215] on link "Online Class" at bounding box center [81, 213] width 161 height 36
click at [54, 180] on link "Tests" at bounding box center [83, 172] width 165 height 36
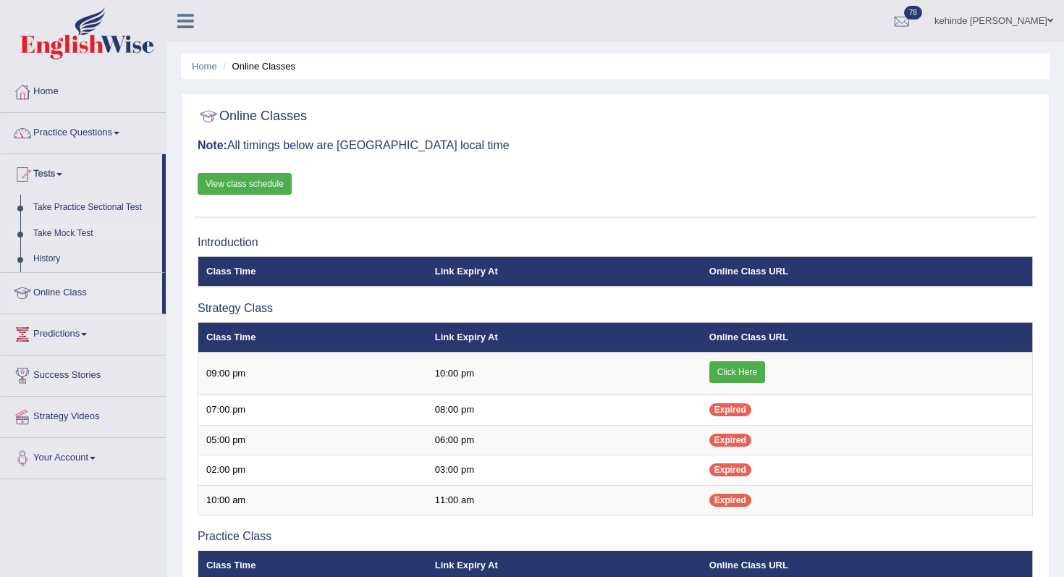
click at [59, 235] on link "Take Mock Test" at bounding box center [94, 234] width 135 height 26
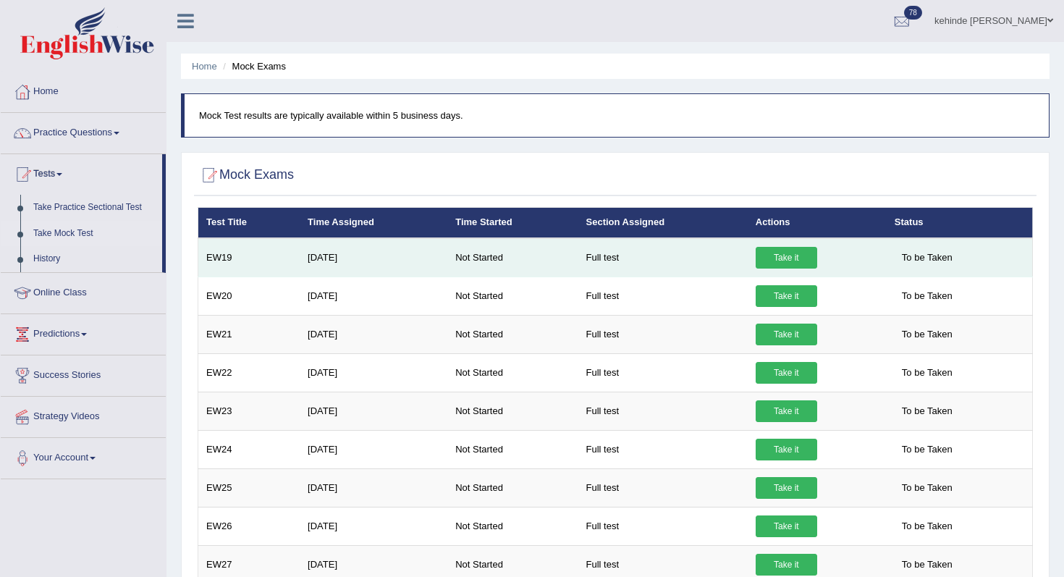
click at [783, 258] on link "Take it" at bounding box center [787, 258] width 62 height 22
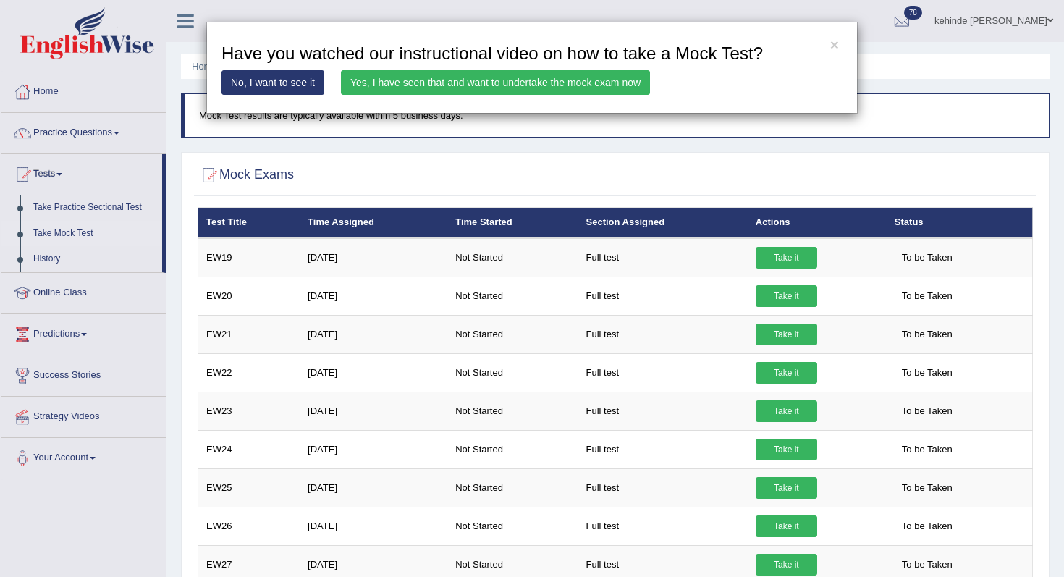
click at [502, 86] on link "Yes, I have seen that and want to undertake the mock exam now" at bounding box center [495, 82] width 309 height 25
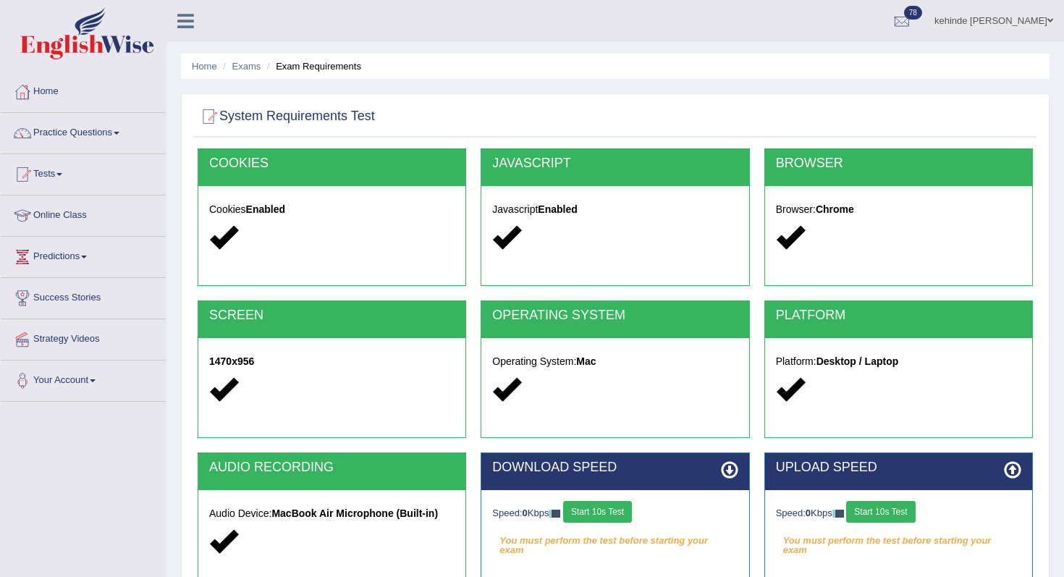
click at [607, 513] on button "Start 10s Test" at bounding box center [597, 512] width 69 height 22
click at [893, 514] on div "Speed: 0 Kbps Start 10s Test" at bounding box center [898, 513] width 245 height 25
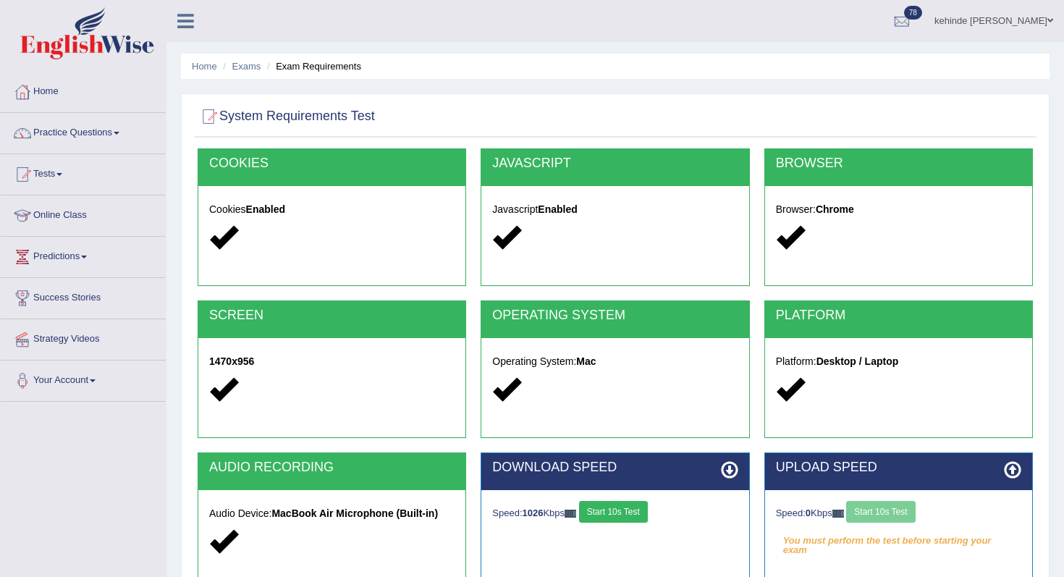
click at [1062, 511] on div "Home Exams Exam Requirements System Requirements Test [GEOGRAPHIC_DATA] Cookies…" at bounding box center [616, 362] width 898 height 724
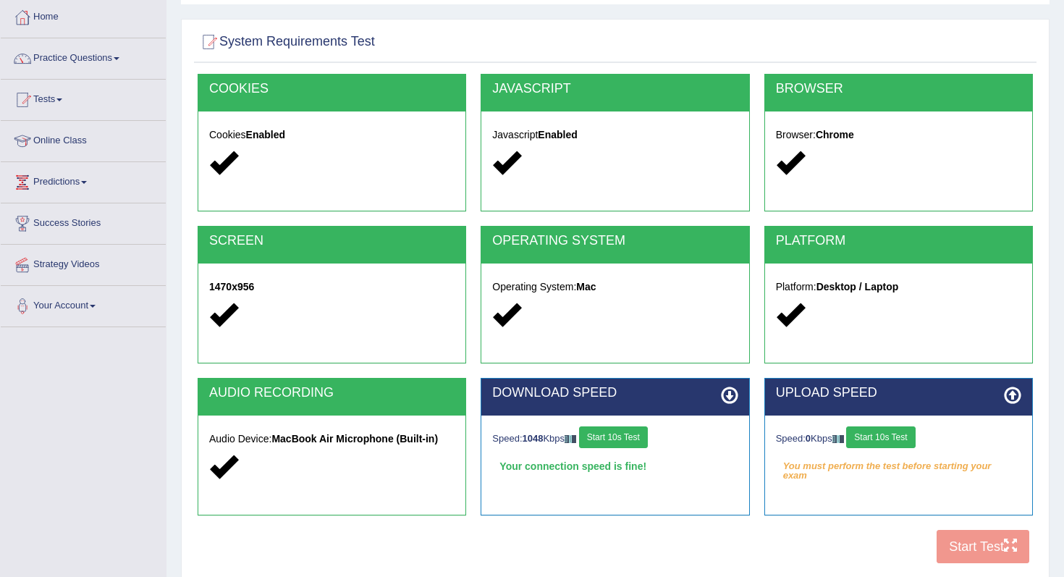
scroll to position [87, 0]
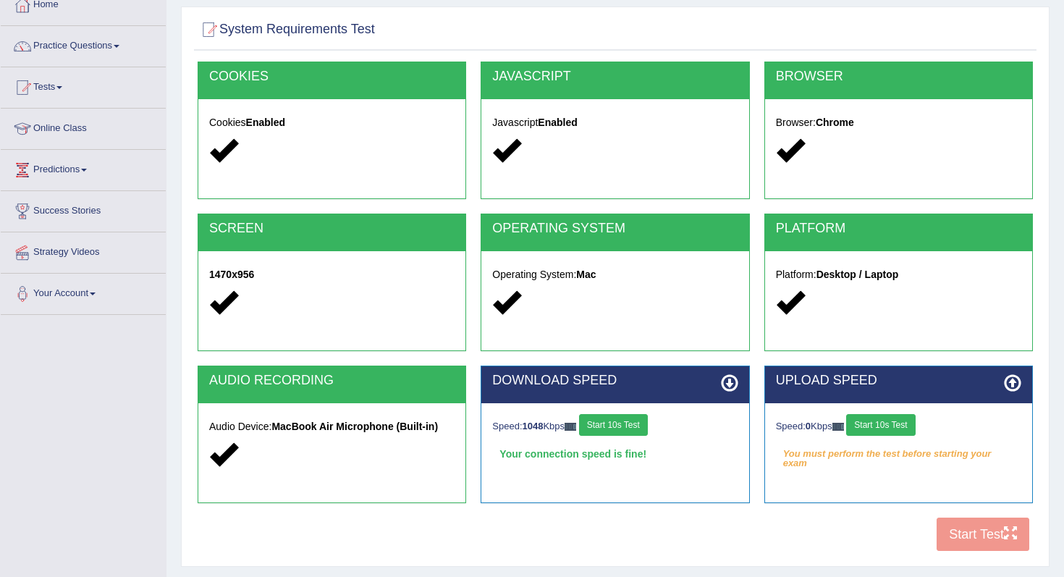
click at [877, 423] on button "Start 10s Test" at bounding box center [880, 425] width 69 height 22
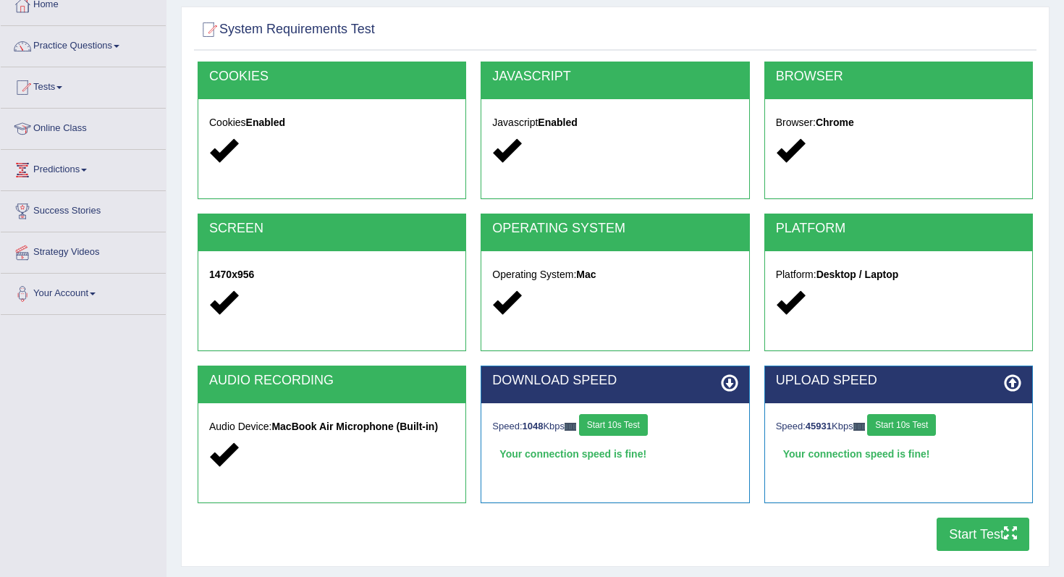
click at [953, 540] on button "Start Test" at bounding box center [983, 534] width 93 height 33
